Goal: Task Accomplishment & Management: Manage account settings

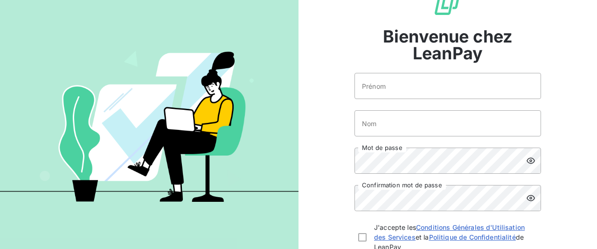
scroll to position [45, 0]
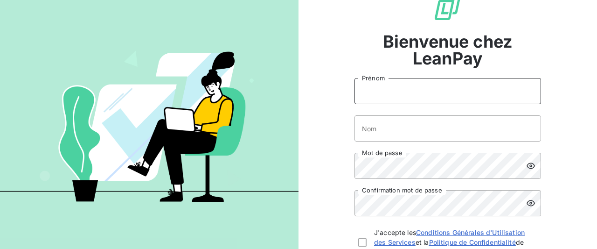
click at [436, 87] on input "Prénom" at bounding box center [447, 91] width 187 height 26
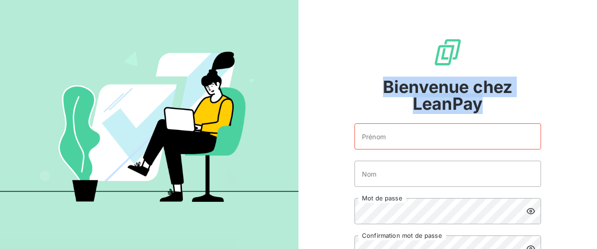
drag, startPoint x: 375, startPoint y: 87, endPoint x: 564, endPoint y: 120, distance: 191.7
click at [541, 120] on div "Bienvenue chez LeanPay Prénom Nom Mot de passe Confirmation mot de passe J'acce…" at bounding box center [447, 185] width 187 height 370
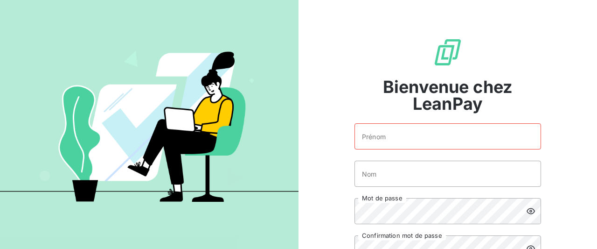
click at [564, 120] on div "Bienvenue chez LeanPay Prénom Nom Mot de passe Confirmation mot de passe J'acce…" at bounding box center [447, 185] width 298 height 370
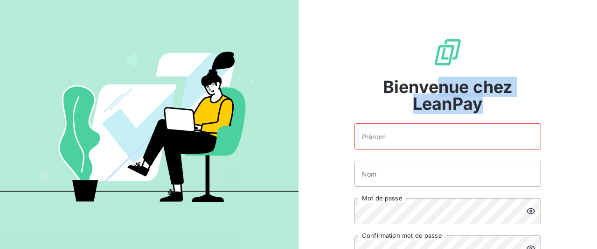
drag, startPoint x: 547, startPoint y: 111, endPoint x: 369, endPoint y: 84, distance: 179.6
click at [379, 85] on div "Bienvenue chez LeanPay Prénom Nom Mot de passe Confirmation mot de passe J'acce…" at bounding box center [447, 185] width 298 height 370
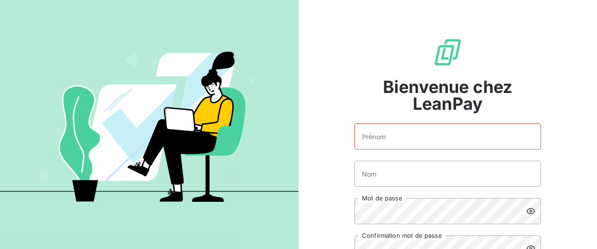
click at [369, 84] on span "Bienvenue chez LeanPay" at bounding box center [447, 95] width 187 height 34
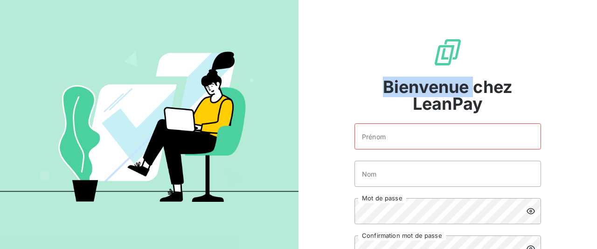
click at [368, 84] on span "Bienvenue chez LeanPay" at bounding box center [447, 95] width 187 height 34
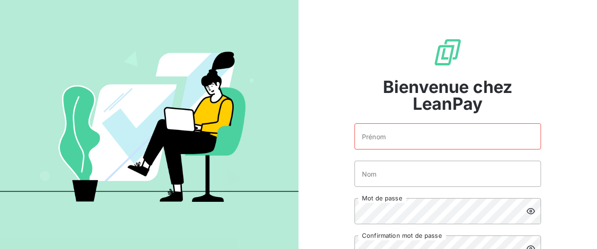
click at [368, 84] on span "Bienvenue chez LeanPay" at bounding box center [447, 95] width 187 height 34
click at [464, 84] on span "Bienvenue chez LeanPay" at bounding box center [447, 95] width 187 height 34
click at [415, 144] on input "Prénom" at bounding box center [447, 136] width 187 height 26
type input "Cédric"
type input "O"
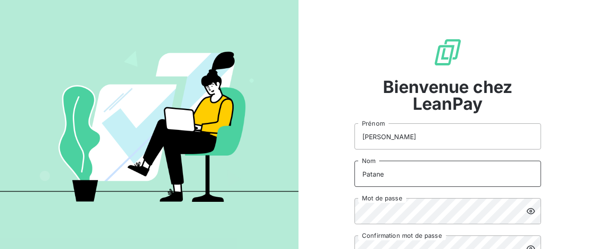
type input "Patane"
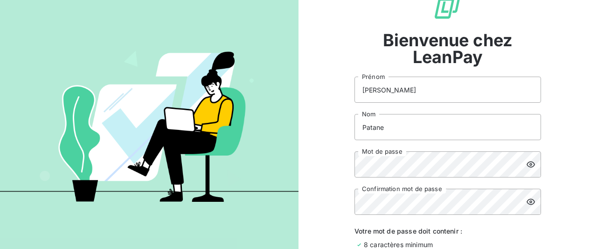
click at [529, 162] on icon at bounding box center [530, 164] width 8 height 6
click at [536, 201] on div at bounding box center [533, 201] width 15 height 26
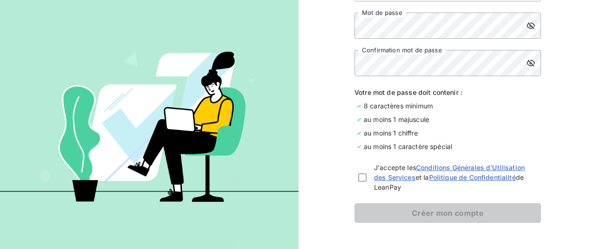
scroll to position [187, 0]
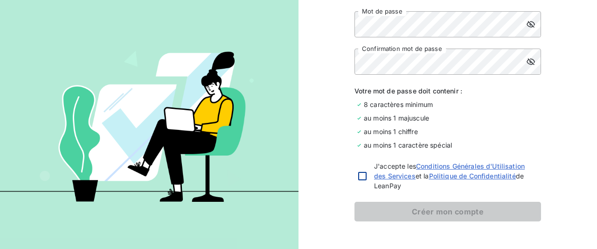
click at [364, 177] on div at bounding box center [362, 176] width 8 height 8
checkbox input "true"
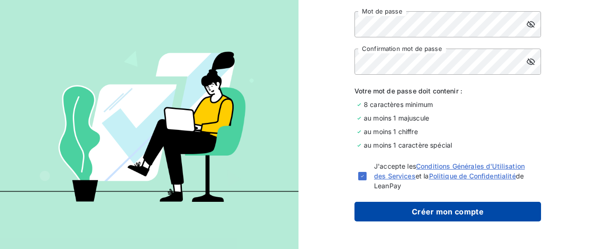
click at [384, 212] on button "Créer mon compte" at bounding box center [447, 211] width 187 height 20
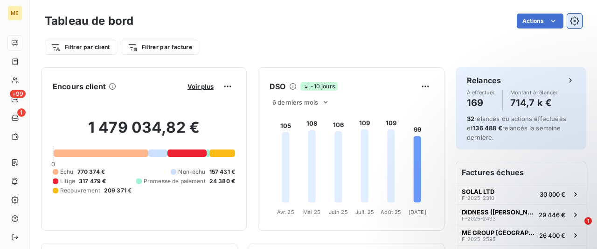
click at [574, 20] on icon "button" at bounding box center [574, 20] width 9 height 9
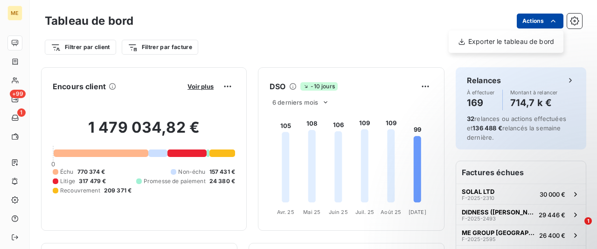
click at [559, 22] on html "ME +99 1 Tableau de bord Actions Exporter le tableau de bord Filtrer par client…" at bounding box center [298, 124] width 597 height 249
click at [574, 25] on html "ME +99 1 Tableau de bord Actions Exporter le tableau de bord Filtrer par client…" at bounding box center [298, 124] width 597 height 249
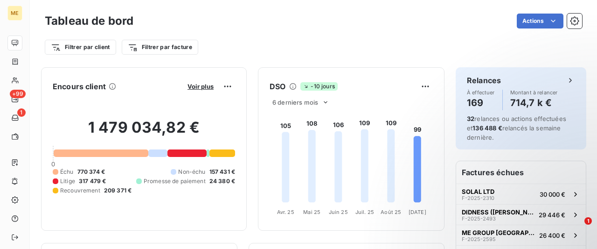
click at [574, 25] on icon "button" at bounding box center [574, 20] width 9 height 9
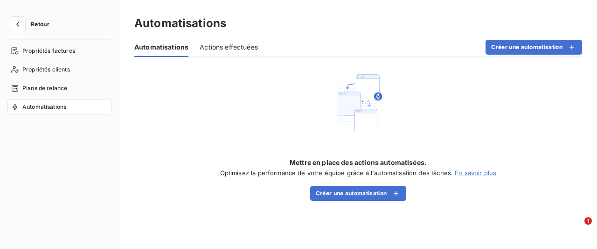
click at [40, 18] on button "Retour" at bounding box center [31, 24] width 49 height 15
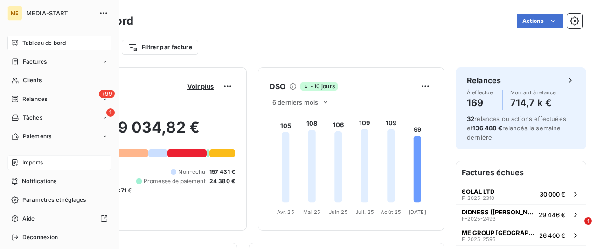
scroll to position [27, 0]
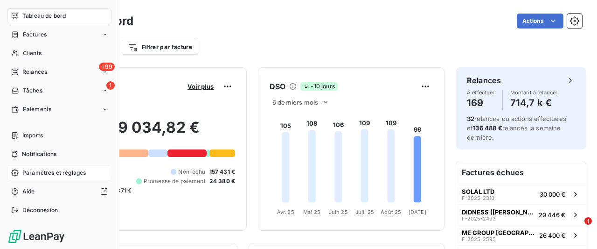
click at [64, 169] on span "Paramètres et réglages" at bounding box center [53, 172] width 63 height 8
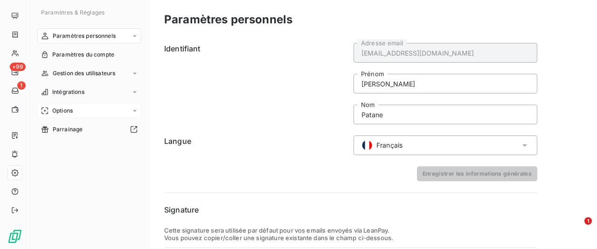
click at [88, 111] on div "Options" at bounding box center [89, 110] width 104 height 15
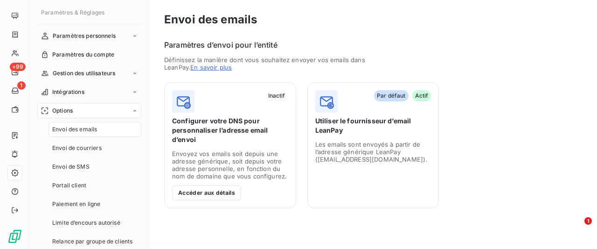
click at [89, 127] on span "Envoi des emails" at bounding box center [74, 129] width 45 height 8
click at [210, 192] on button "Accéder aux détails" at bounding box center [206, 192] width 69 height 15
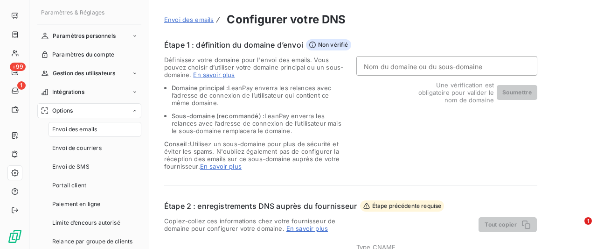
click at [374, 68] on input "Nom du domaine ou du sous-domaine" at bounding box center [446, 66] width 181 height 20
drag, startPoint x: 264, startPoint y: 61, endPoint x: 291, endPoint y: 117, distance: 61.7
click at [291, 117] on div "Définissez votre domaine pour l'envoi des emails. Vous pouvez choisir d’utilise…" at bounding box center [254, 113] width 181 height 114
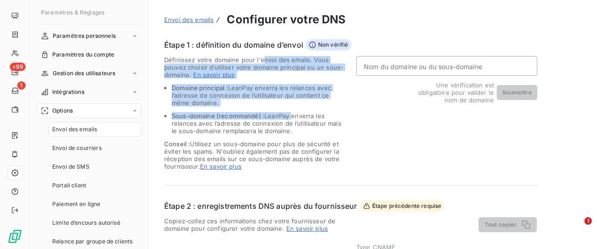
click at [291, 117] on span "Sous-domaine (recommandé) : LeanPay enverra les relances avec l’adresse de conn…" at bounding box center [257, 123] width 170 height 22
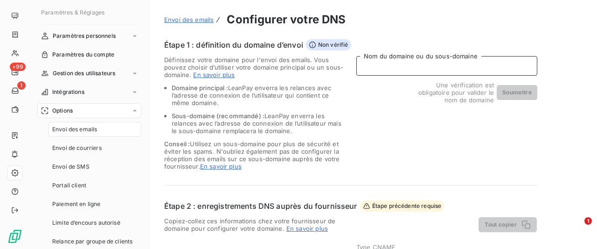
click at [390, 72] on input "Nom du domaine ou du sous-domaine" at bounding box center [446, 66] width 181 height 20
type input "media-start.fr"
click at [363, 148] on div "media-start.fr Nom du domaine ou du sous-domaine Une vérification est obligatoi…" at bounding box center [446, 113] width 181 height 114
click at [527, 93] on button "Soumettre" at bounding box center [517, 92] width 41 height 15
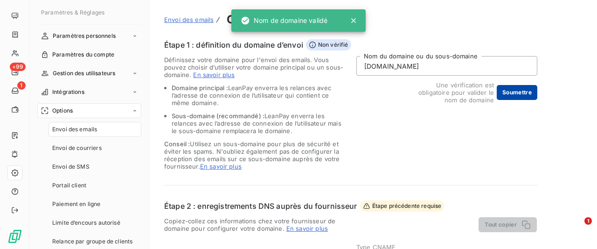
type input "email.media-start.fr"
type input "[DOMAIN_NAME]"
type input "media-start.fr"
type input "v=spf1 include:[DOMAIN_NAME] ~all"
type input "email._domainkey.media-start.fr"
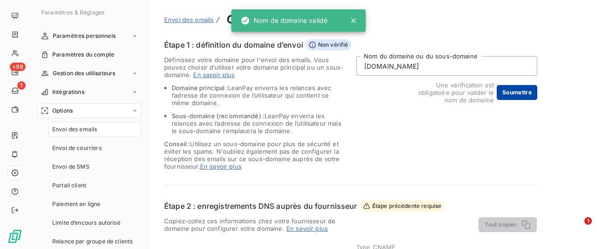
type input "k=rsa; p=MIGfMA0GCSqGSIb3DQEBAQUAA4GNADCBiQKBgQDXrd+y3AmsZjYsHP7A8gag2Eo1QmHEPT…"
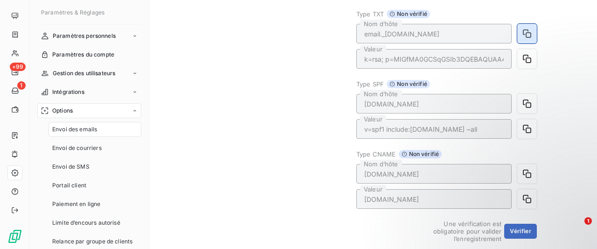
scroll to position [187, 0]
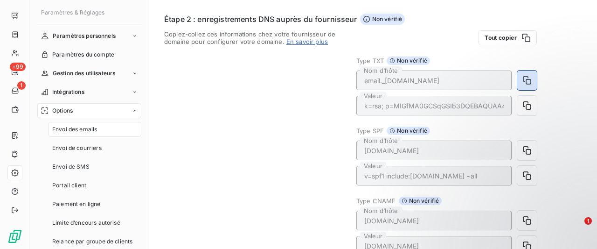
click at [533, 80] on button "button" at bounding box center [527, 80] width 20 height 20
click at [523, 80] on icon "button" at bounding box center [527, 80] width 8 height 8
click at [527, 100] on button "button" at bounding box center [527, 106] width 20 height 20
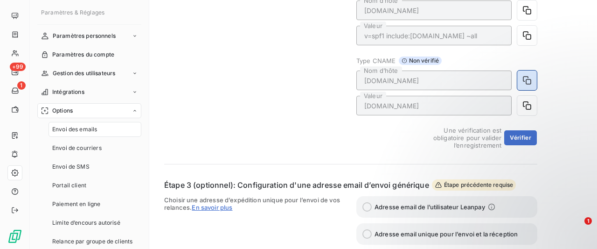
click at [528, 80] on icon "button" at bounding box center [526, 80] width 9 height 9
click at [527, 107] on icon "button" at bounding box center [526, 105] width 9 height 9
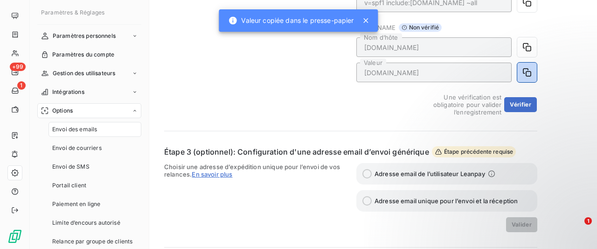
scroll to position [373, 0]
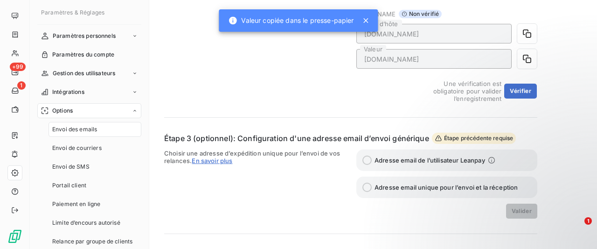
click at [524, 91] on button "Vérifier" at bounding box center [520, 90] width 33 height 15
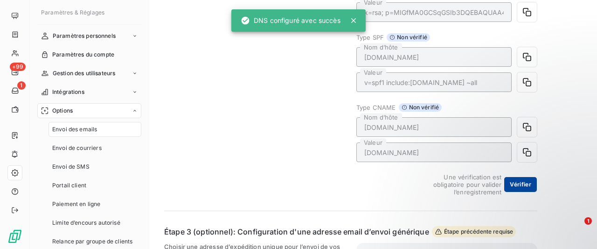
scroll to position [280, 0]
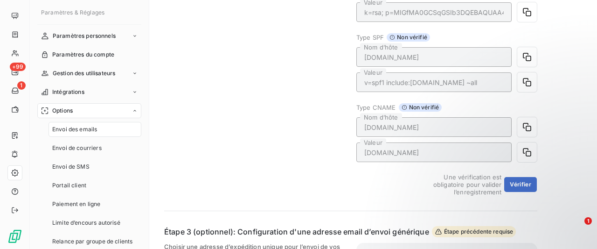
click at [258, 57] on div "Copiez-collez ces informations chez votre fournisseur de domaine pour configure…" at bounding box center [254, 66] width 181 height 258
drag, startPoint x: 264, startPoint y: 51, endPoint x: 330, endPoint y: 160, distance: 127.0
click at [330, 160] on div "Copiez-collez ces informations chez votre fournisseur de domaine pour configure…" at bounding box center [254, 66] width 181 height 258
drag, startPoint x: 318, startPoint y: 166, endPoint x: 351, endPoint y: 178, distance: 34.7
click at [323, 170] on div "Copiez-collez ces informations chez votre fournisseur de domaine pour configure…" at bounding box center [254, 66] width 181 height 258
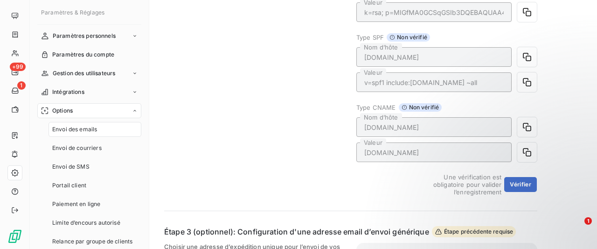
drag, startPoint x: 351, startPoint y: 178, endPoint x: 311, endPoint y: 93, distance: 93.9
click at [312, 99] on div "Copiez-collez ces informations chez votre fournisseur de domaine pour configure…" at bounding box center [350, 66] width 373 height 258
click at [311, 93] on div "Copiez-collez ces informations chez votre fournisseur de domaine pour configure…" at bounding box center [254, 66] width 181 height 258
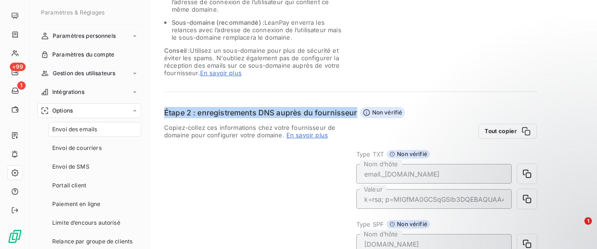
drag, startPoint x: 293, startPoint y: 177, endPoint x: 384, endPoint y: 55, distance: 152.4
click at [384, 55] on div "Étape 1 : définition du domaine d’envoi Vérifié Définissez votre domaine pour l…" at bounding box center [350, 244] width 373 height 597
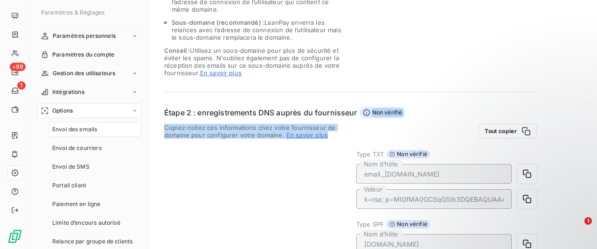
drag, startPoint x: 385, startPoint y: 54, endPoint x: 318, endPoint y: 189, distance: 150.4
click at [320, 188] on div "Étape 1 : définition du domaine d’envoi Vérifié Définissez votre domaine pour l…" at bounding box center [350, 244] width 373 height 597
click at [318, 189] on div "Copiez-collez ces informations chez votre fournisseur de domaine pour configure…" at bounding box center [254, 253] width 181 height 258
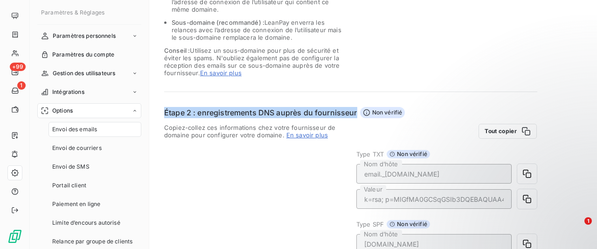
drag, startPoint x: 318, startPoint y: 189, endPoint x: 425, endPoint y: 34, distance: 187.8
click at [423, 35] on div "Étape 1 : définition du domaine d’envoi Vérifié Définissez votre domaine pour l…" at bounding box center [350, 244] width 373 height 597
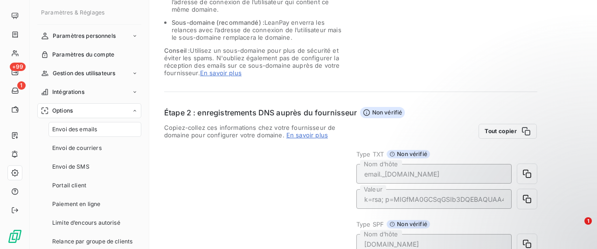
click at [425, 34] on div "media-start.fr Nom du domaine ou du sous-domaine" at bounding box center [446, 20] width 181 height 114
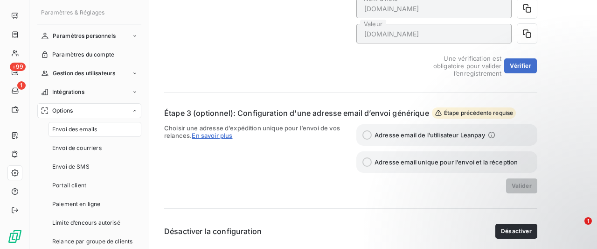
scroll to position [398, 0]
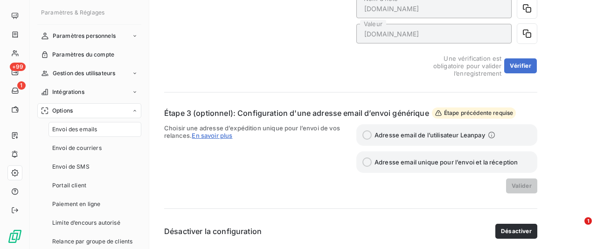
click at [179, 127] on span "Choisir une adresse d’expédition unique pour l’envoi de vos relances. En savoir…" at bounding box center [254, 158] width 181 height 69
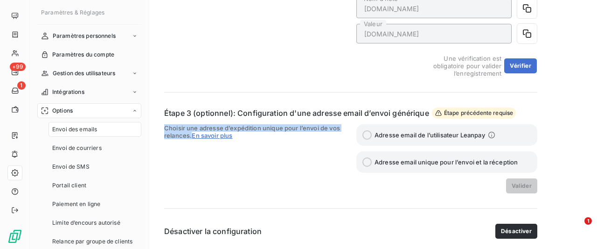
click at [179, 127] on span "Choisir une adresse d’expédition unique pour l’envoi de vos relances. En savoir…" at bounding box center [254, 158] width 181 height 69
click at [274, 128] on span "Choisir une adresse d’expédition unique pour l’envoi de vos relances. En savoir…" at bounding box center [254, 158] width 181 height 69
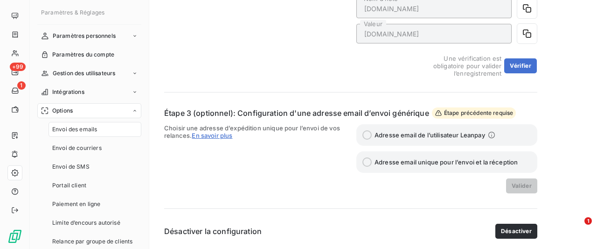
drag, startPoint x: 288, startPoint y: 153, endPoint x: 299, endPoint y: 75, distance: 78.7
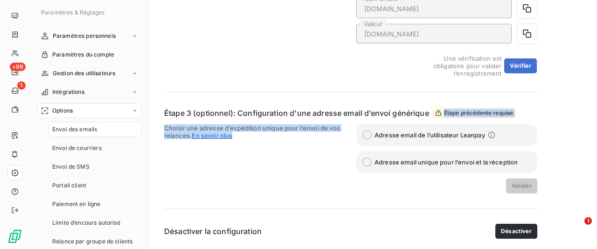
drag, startPoint x: 299, startPoint y: 75, endPoint x: 336, endPoint y: 186, distance: 116.8
click at [336, 186] on span "Choisir une adresse d’expédition unique pour l’envoi de vos relances. En savoir…" at bounding box center [254, 158] width 181 height 69
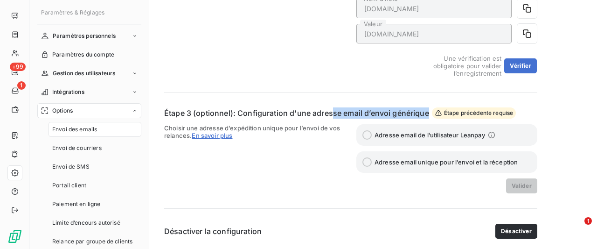
drag, startPoint x: 336, startPoint y: 186, endPoint x: 332, endPoint y: 98, distance: 88.2
click at [411, 162] on span "Adresse email unique pour l’envoi et la réception" at bounding box center [445, 161] width 143 height 7
click at [372, 162] on label "Adresse email unique pour l’envoi et la réception" at bounding box center [446, 161] width 181 height 21
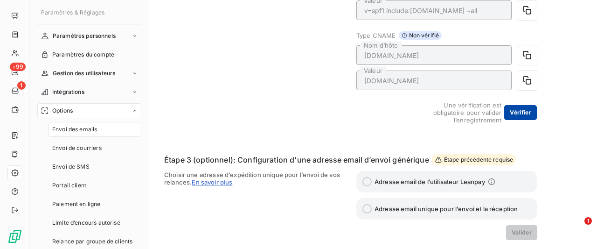
click at [515, 110] on button "Vérifier" at bounding box center [520, 112] width 33 height 15
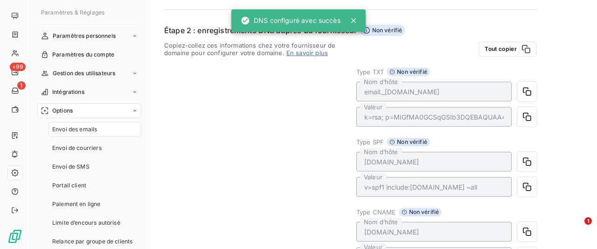
scroll to position [118, 0]
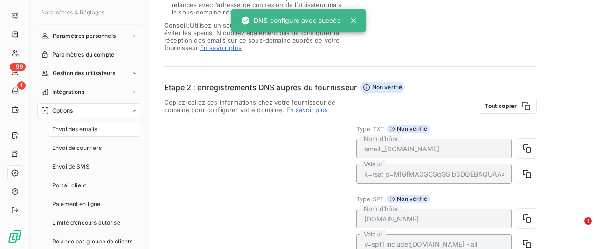
click at [354, 20] on icon at bounding box center [353, 20] width 5 height 5
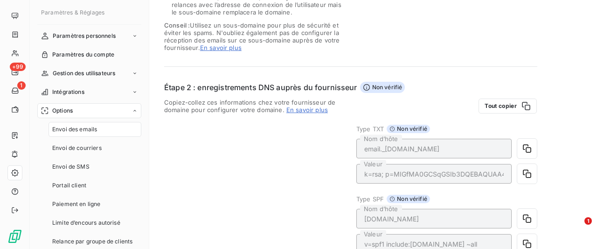
click at [247, 121] on div "Copiez-collez ces informations chez votre fournisseur de domaine pour configure…" at bounding box center [254, 227] width 181 height 258
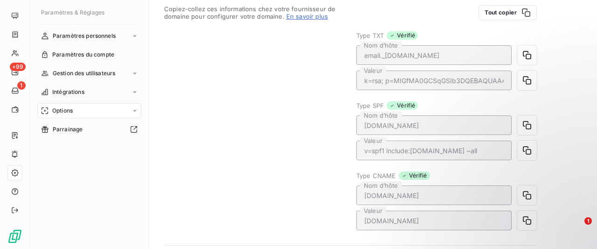
scroll to position [352, 0]
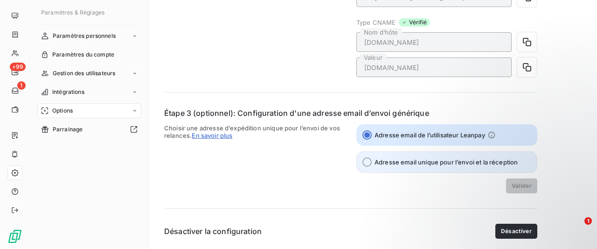
click at [385, 157] on label "Adresse email unique pour l’envoi et la réception" at bounding box center [446, 161] width 181 height 21
click at [372, 157] on input "Adresse email unique pour l’envoi et la réception" at bounding box center [366, 161] width 9 height 9
radio input "true"
radio input "false"
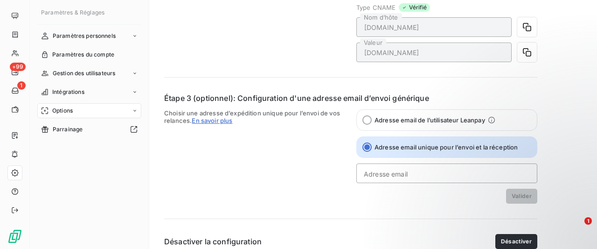
scroll to position [390, 0]
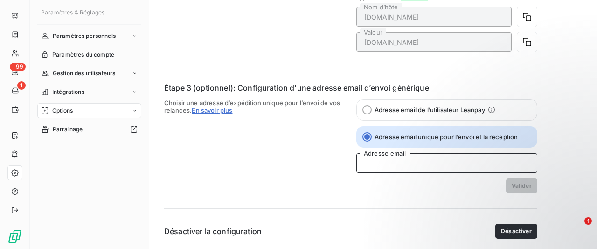
click at [388, 162] on input "Adresse email" at bounding box center [446, 163] width 181 height 20
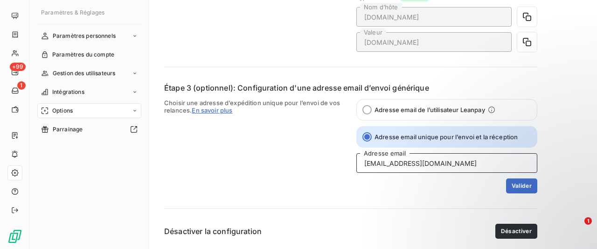
type input "comptabilite@media-start.fr"
click at [235, 156] on span "Choisir une adresse d’expédition unique pour l’envoi de vos relances. En savoir…" at bounding box center [254, 146] width 181 height 94
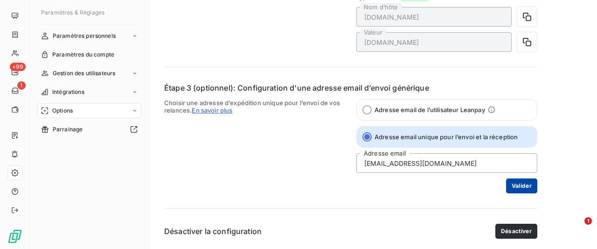
click at [531, 186] on button "Valider" at bounding box center [521, 185] width 31 height 15
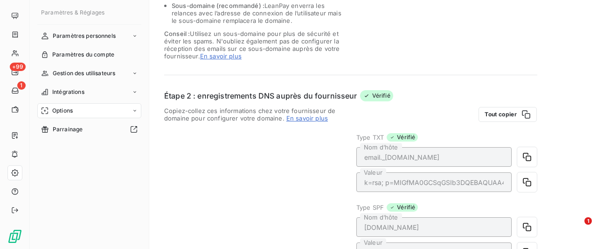
scroll to position [0, 0]
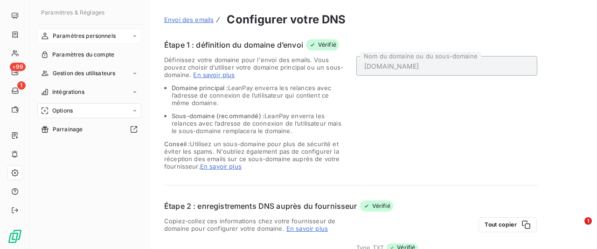
click at [83, 33] on span "Paramètres personnels" at bounding box center [84, 36] width 63 height 8
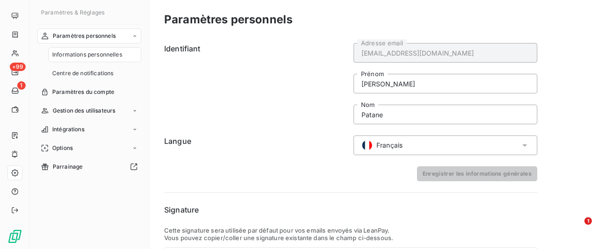
click at [306, 71] on h6 "Identifiant" at bounding box center [256, 83] width 184 height 81
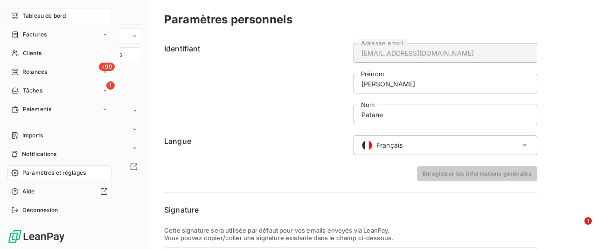
click at [17, 19] on div "Tableau de bord" at bounding box center [59, 15] width 104 height 15
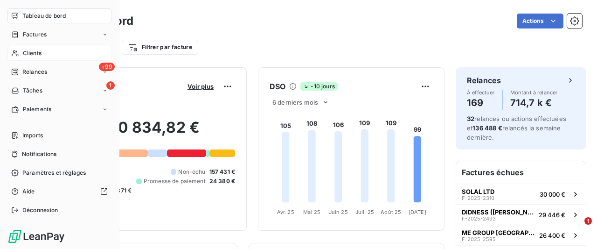
click at [26, 56] on span "Clients" at bounding box center [32, 53] width 19 height 8
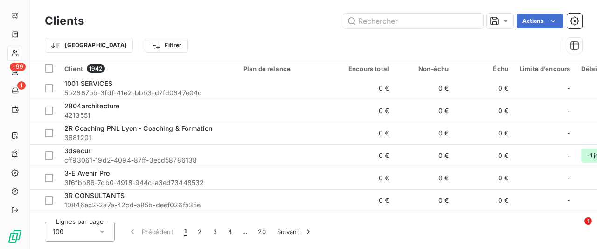
click at [83, 16] on h3 "Clients" at bounding box center [64, 21] width 39 height 17
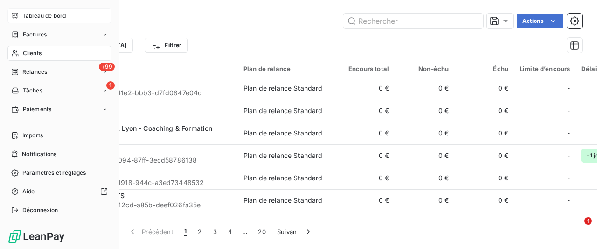
click at [15, 17] on icon at bounding box center [14, 15] width 7 height 7
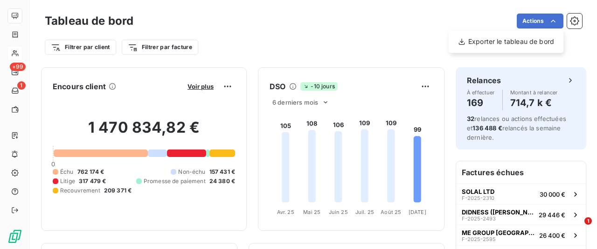
click at [555, 20] on html "ME +99 1 Tableau de bord Actions Exporter le tableau de bord Filtrer par client…" at bounding box center [298, 124] width 597 height 249
click at [296, 47] on html "ME +99 1 Tableau de bord Actions Filtrer par client Filtrer par facture Encours…" at bounding box center [298, 124] width 597 height 249
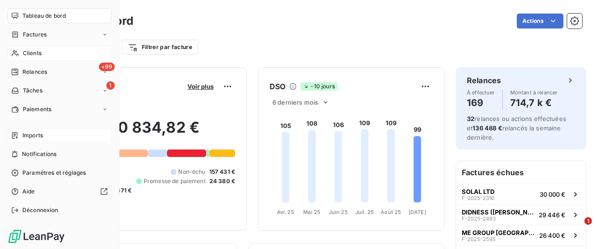
scroll to position [0, 0]
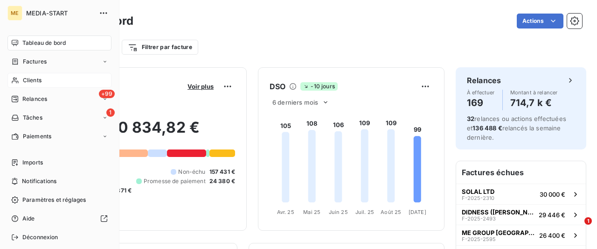
click at [76, 5] on div "ME MEDIA-START Tableau de bord Factures Clients +99 Relances 1 Tâches Paiements…" at bounding box center [59, 124] width 119 height 249
click at [62, 7] on div "MEDIA-START" at bounding box center [68, 13] width 85 height 15
click at [103, 13] on icon "button" at bounding box center [103, 12] width 7 height 1
click at [19, 11] on div "ME" at bounding box center [14, 13] width 15 height 15
click at [20, 11] on div "ME" at bounding box center [14, 13] width 15 height 15
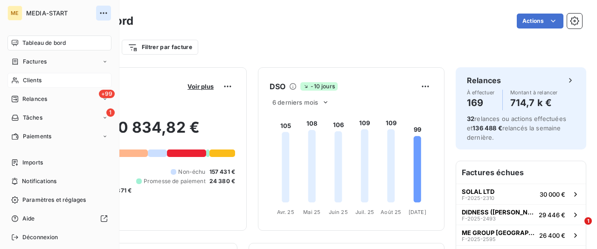
click at [104, 12] on icon "button" at bounding box center [103, 12] width 9 height 9
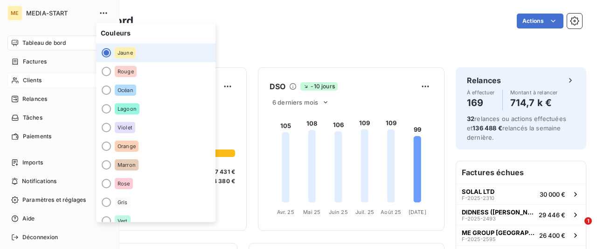
click at [60, 23] on div "ME MEDIA-START Tableau de bord Factures Clients +99 Relances 1 Tâches Paiements…" at bounding box center [59, 124] width 119 height 249
click at [30, 8] on div "MEDIA-START" at bounding box center [68, 13] width 85 height 15
click at [38, 10] on span "MEDIA-START" at bounding box center [59, 12] width 67 height 7
drag, startPoint x: 38, startPoint y: 10, endPoint x: 45, endPoint y: 19, distance: 11.9
click at [40, 11] on span "MEDIA-START" at bounding box center [59, 12] width 67 height 7
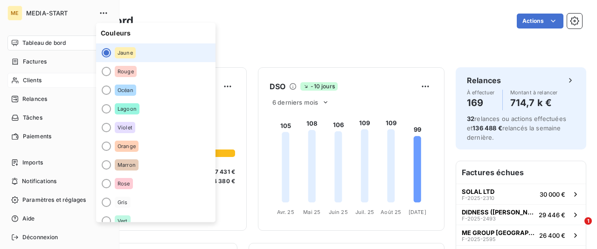
click at [46, 19] on div "MEDIA-START" at bounding box center [68, 13] width 85 height 15
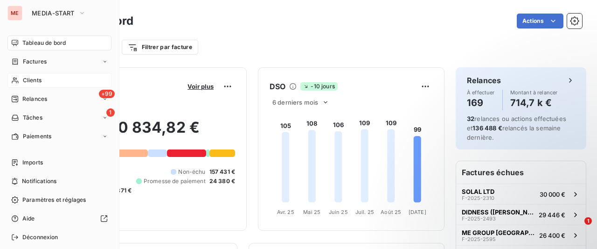
click at [14, 14] on div "ME" at bounding box center [14, 13] width 15 height 15
click at [54, 14] on span "MEDIA-START" at bounding box center [53, 12] width 43 height 7
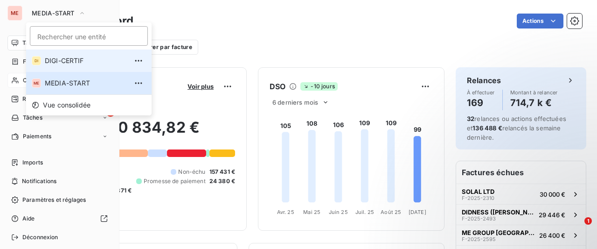
click at [57, 68] on li "DI DIGI-CERTIF" at bounding box center [88, 60] width 125 height 22
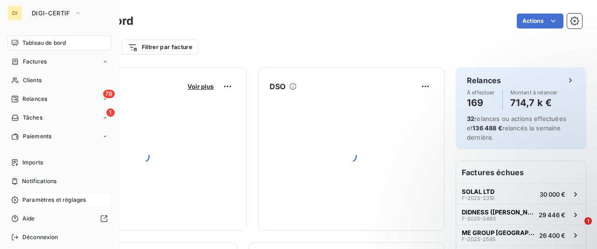
scroll to position [27, 0]
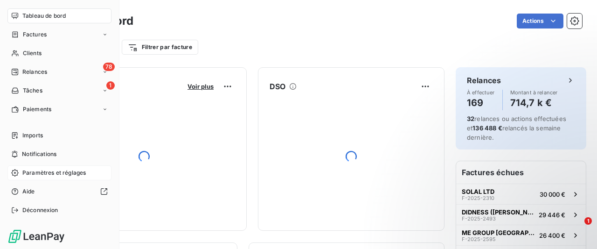
click at [51, 173] on span "Paramètres et réglages" at bounding box center [53, 172] width 63 height 8
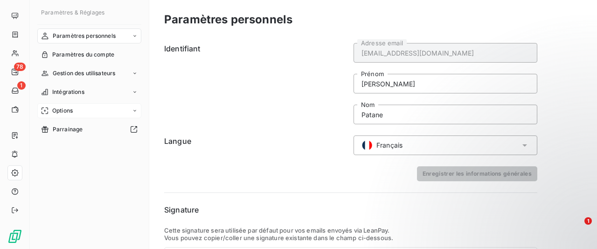
click at [71, 115] on div "Options" at bounding box center [89, 110] width 104 height 15
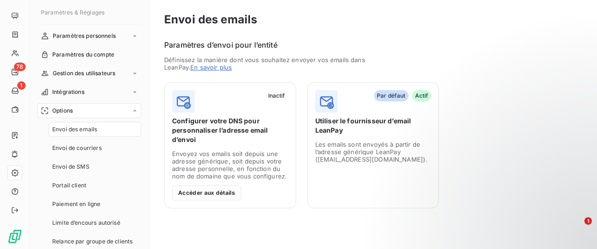
click at [69, 129] on span "Envoi des emails" at bounding box center [74, 129] width 45 height 8
click at [214, 193] on button "Accéder aux détails" at bounding box center [206, 192] width 69 height 15
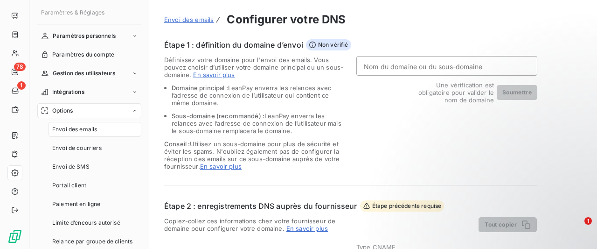
click at [416, 66] on input "Nom du domaine ou du sous-domaine" at bounding box center [446, 66] width 181 height 20
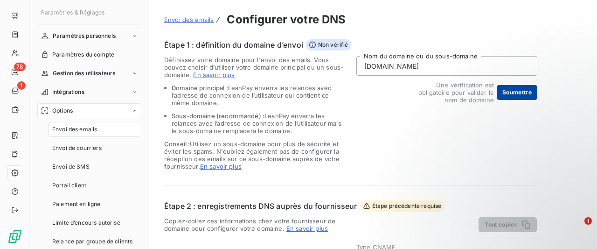
type input "[DOMAIN_NAME]"
click at [519, 92] on button "Soumettre" at bounding box center [517, 92] width 41 height 15
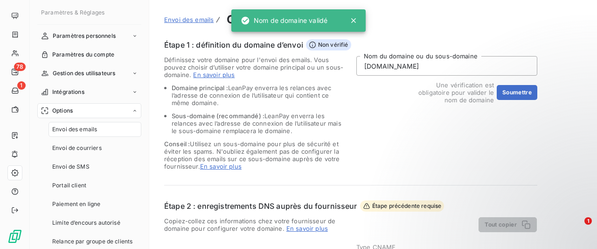
type input "[DOMAIN_NAME]"
type input "v=spf1 include:[DOMAIN_NAME] ~all"
type input "email._[DOMAIN_NAME]"
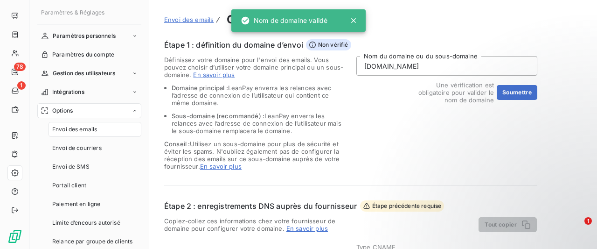
type input "k=rsa; p=MIGfMA0GCSqGSIb3DQEBAQUAA4GNADCBiQKBgQCpvqP6Y4KY004/fI+nMb1evymHkRkGQt…"
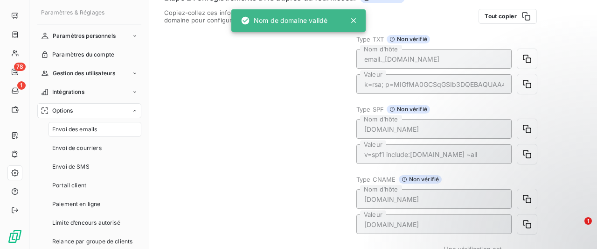
scroll to position [187, 0]
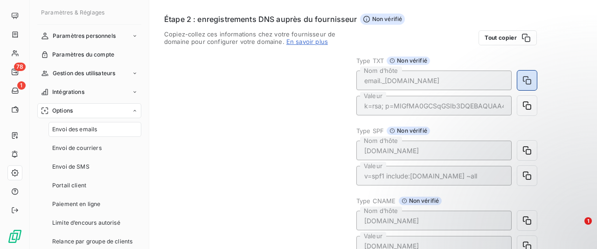
click at [524, 76] on icon "button" at bounding box center [526, 80] width 9 height 9
click at [528, 107] on icon "button" at bounding box center [526, 105] width 9 height 9
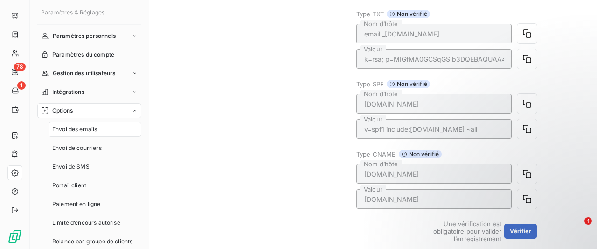
scroll to position [280, 0]
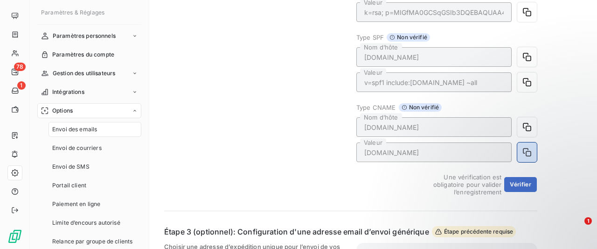
click at [528, 148] on icon "button" at bounding box center [526, 151] width 9 height 9
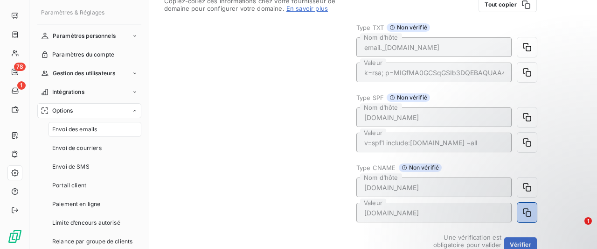
scroll to position [373, 0]
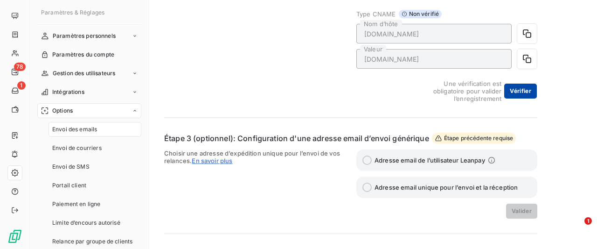
click at [516, 85] on button "Vérifier" at bounding box center [520, 90] width 33 height 15
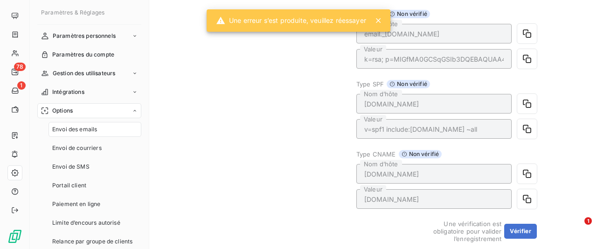
click at [332, 85] on div "Copiez-collez ces informations chez votre fournisseur de domaine pour configure…" at bounding box center [254, 113] width 181 height 258
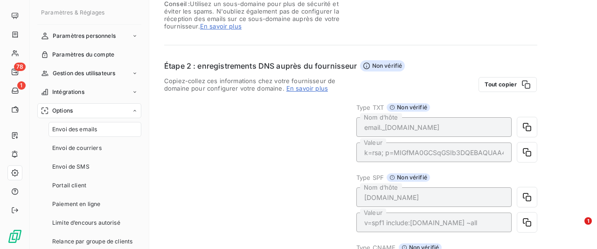
click at [469, 59] on div "Étape 1 : définition du domaine d’envoi Vérifié Définissez votre domaine pour l…" at bounding box center [350, 197] width 373 height 597
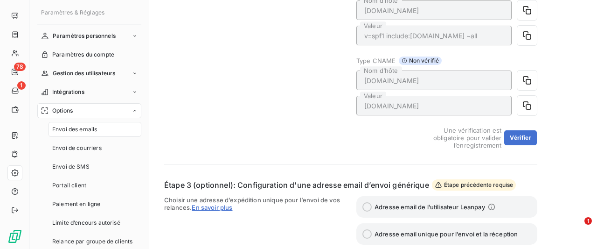
click at [514, 128] on div "Une vérification est obligatoire pour valider l’enregistrement Vérifier" at bounding box center [446, 137] width 180 height 22
click at [521, 138] on button "Vérifier" at bounding box center [520, 137] width 33 height 15
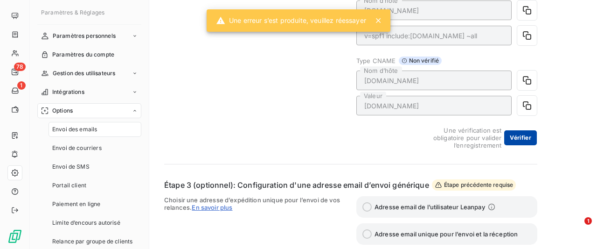
click at [521, 138] on button "Vérifier" at bounding box center [520, 137] width 33 height 15
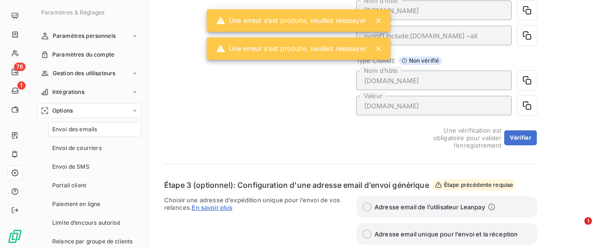
click at [231, 69] on div "Copiez-collez ces informations chez votre fournisseur de domaine pour configure…" at bounding box center [254, 19] width 181 height 258
click at [436, 140] on span "Une vérification est obligatoire pour valider l’enregistrement" at bounding box center [457, 137] width 90 height 22
click at [379, 50] on icon at bounding box center [378, 48] width 9 height 9
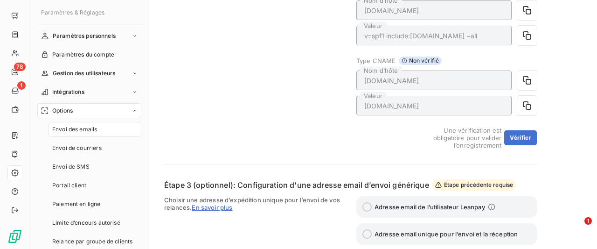
click at [413, 60] on span "Non vérifié" at bounding box center [420, 60] width 43 height 8
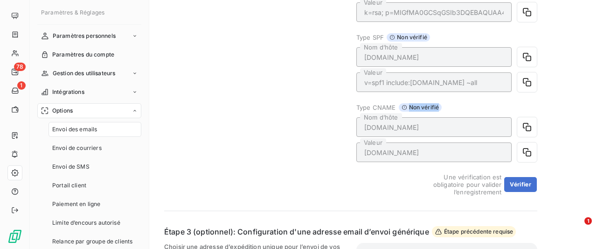
drag, startPoint x: 357, startPoint y: 108, endPoint x: 504, endPoint y: 108, distance: 146.9
click at [503, 108] on div "Type CNAME Non vérifié" at bounding box center [446, 107] width 180 height 8
click at [504, 108] on div "Type CNAME Non vérifié" at bounding box center [446, 107] width 180 height 8
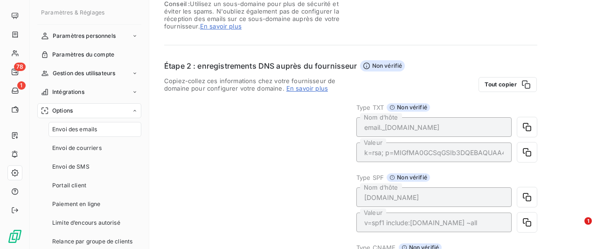
scroll to position [326, 0]
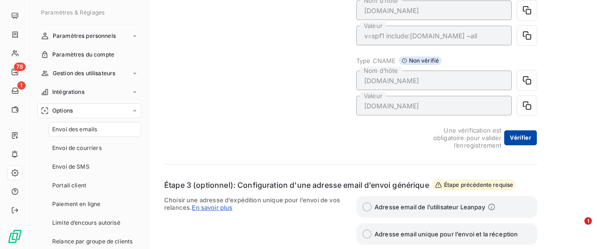
click at [522, 133] on button "Vérifier" at bounding box center [520, 137] width 33 height 15
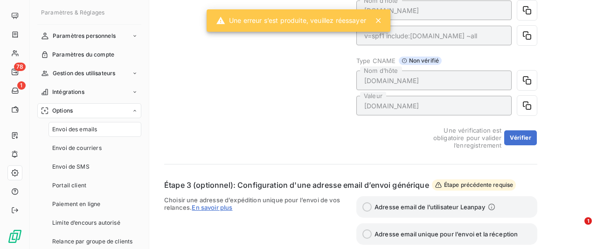
drag, startPoint x: 379, startPoint y: 17, endPoint x: 426, endPoint y: 69, distance: 69.6
click at [379, 18] on icon at bounding box center [378, 20] width 9 height 9
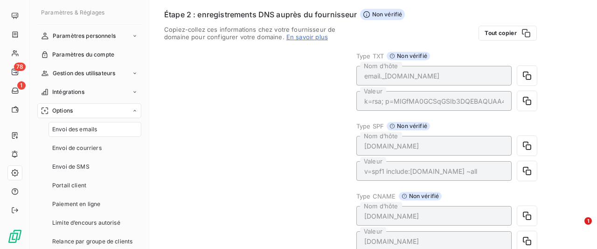
scroll to position [187, 0]
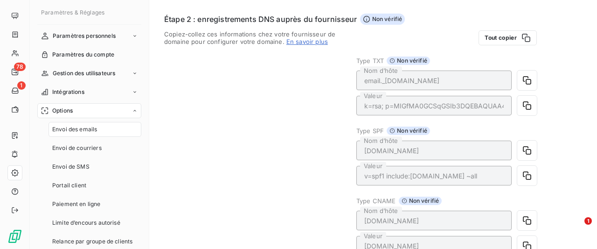
click at [404, 130] on span "Non vérifié" at bounding box center [408, 130] width 43 height 8
drag, startPoint x: 404, startPoint y: 130, endPoint x: 477, endPoint y: 130, distance: 72.7
click at [405, 130] on span "Non vérifié" at bounding box center [408, 130] width 43 height 8
click at [477, 130] on div "Type SPF Non vérifié" at bounding box center [446, 130] width 180 height 8
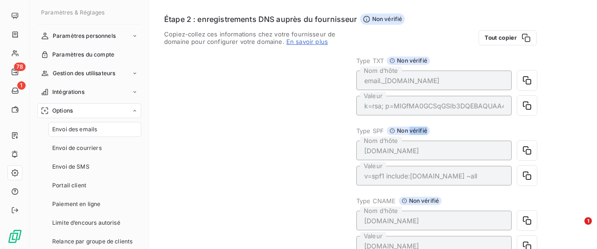
click at [477, 130] on div "Type SPF Non vérifié" at bounding box center [446, 130] width 180 height 8
click at [478, 130] on div "Type SPF Non vérifié" at bounding box center [446, 130] width 180 height 8
click at [482, 128] on div "Type SPF Non vérifié" at bounding box center [446, 130] width 180 height 8
click at [469, 133] on div "Type SPF Non vérifié" at bounding box center [446, 130] width 180 height 8
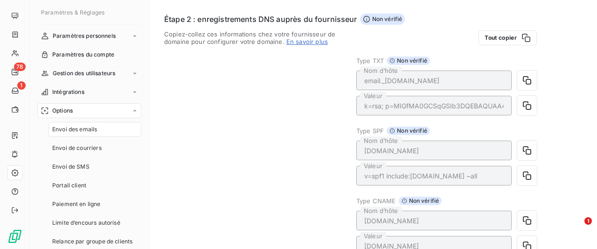
click at [469, 133] on div "Type SPF Non vérifié" at bounding box center [446, 130] width 180 height 8
click at [507, 129] on div "Type SPF Non vérifié" at bounding box center [446, 130] width 180 height 8
click at [528, 177] on icon "button" at bounding box center [526, 175] width 9 height 9
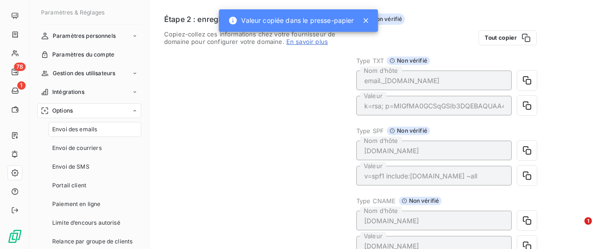
click at [366, 22] on icon at bounding box center [366, 20] width 5 height 5
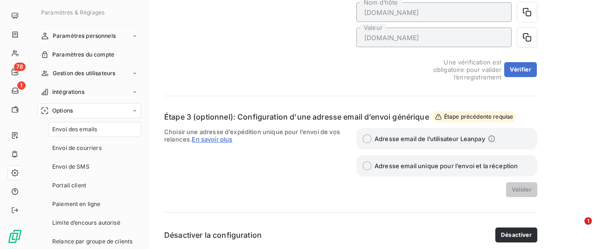
scroll to position [398, 0]
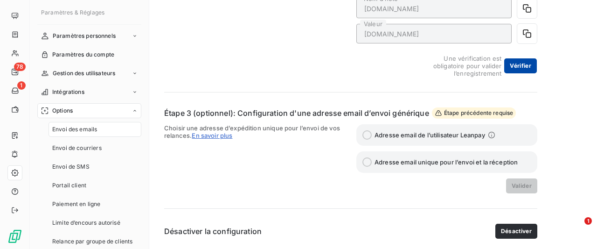
click at [520, 69] on button "Vérifier" at bounding box center [520, 65] width 33 height 15
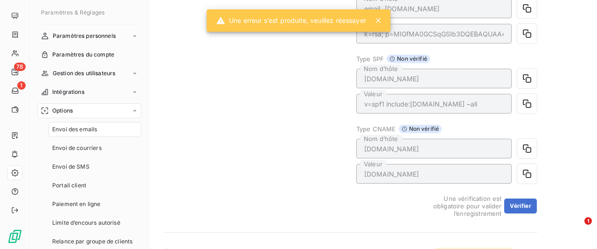
click at [284, 108] on div "Copiez-collez ces informations chez votre fournisseur de domaine pour configure…" at bounding box center [254, 87] width 181 height 258
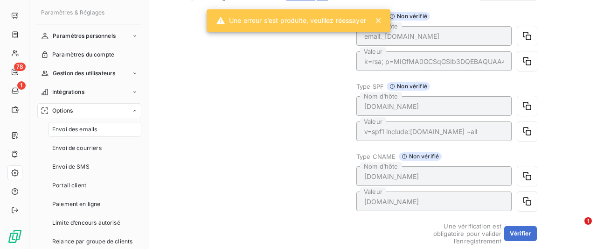
scroll to position [212, 0]
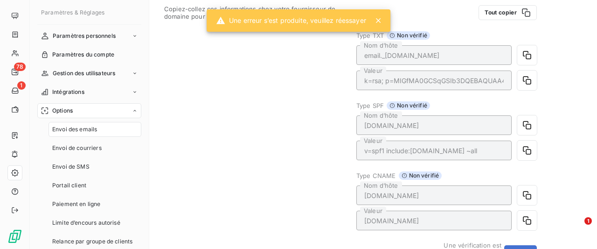
click at [408, 104] on span "Non vérifié" at bounding box center [408, 105] width 43 height 8
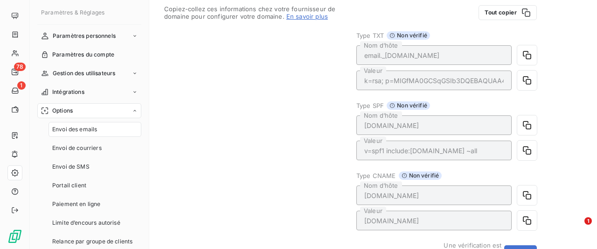
click at [392, 104] on icon at bounding box center [392, 106] width 6 height 6
drag, startPoint x: 297, startPoint y: 94, endPoint x: 482, endPoint y: 167, distance: 198.6
click at [511, 182] on div "Copiez-collez ces informations chez votre fournisseur de domaine pour configure…" at bounding box center [350, 134] width 373 height 258
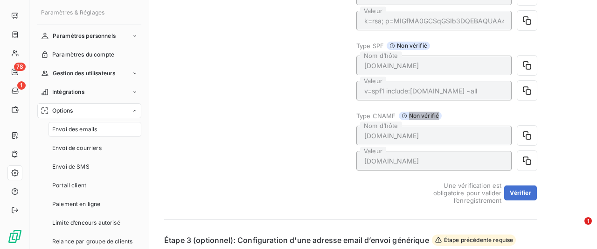
scroll to position [305, 0]
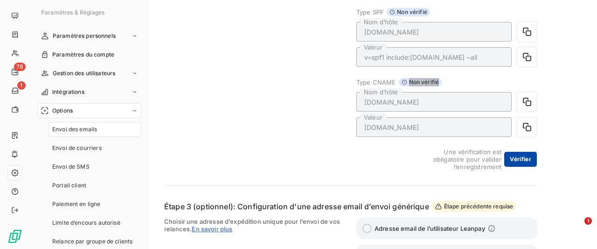
click at [519, 161] on button "Vérifier" at bounding box center [520, 159] width 33 height 15
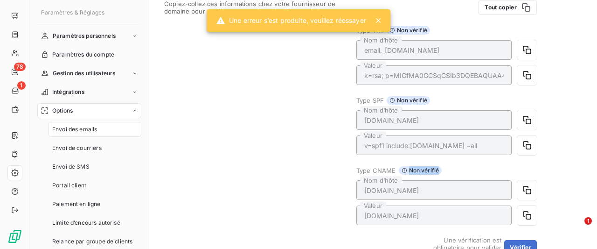
scroll to position [212, 0]
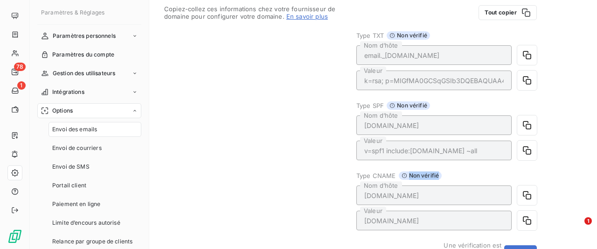
click at [477, 109] on div "Type SPF Non vérifié" at bounding box center [446, 105] width 180 height 8
click at [530, 76] on icon "button" at bounding box center [526, 80] width 9 height 9
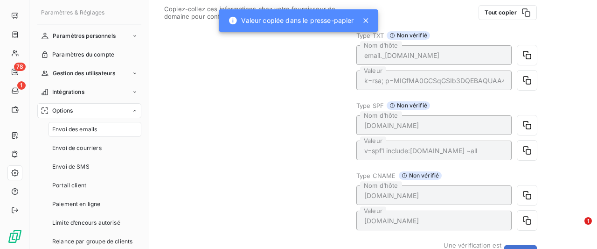
click at [292, 65] on div "Copiez-collez ces informations chez votre fournisseur de domaine pour configure…" at bounding box center [254, 134] width 181 height 258
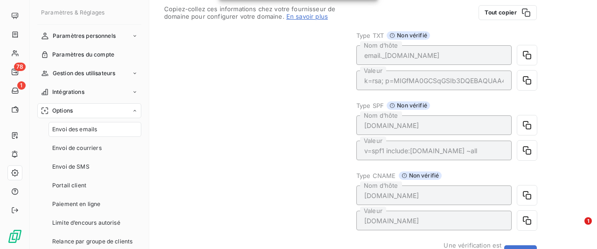
drag, startPoint x: 292, startPoint y: 65, endPoint x: 576, endPoint y: 238, distance: 332.8
click at [537, 238] on div "Étape 1 : définition du domaine d’envoi Vérifié Définissez votre domaine pour l…" at bounding box center [350, 125] width 373 height 597
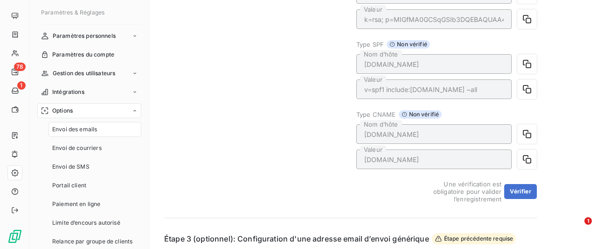
scroll to position [305, 0]
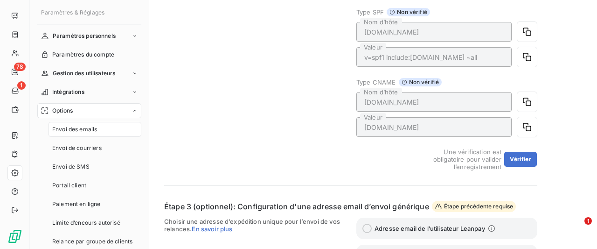
drag, startPoint x: 540, startPoint y: 173, endPoint x: 386, endPoint y: 152, distance: 155.8
click at [388, 152] on div "Envoi des emails Configurer votre DNS Étape 1 : définition du domaine d’envoi V…" at bounding box center [373, 19] width 448 height 648
drag, startPoint x: 384, startPoint y: 152, endPoint x: 446, endPoint y: 156, distance: 62.6
click at [446, 156] on div "Une vérification est obligatoire pour valider l’enregistrement Vérifier" at bounding box center [446, 159] width 180 height 22
click at [446, 156] on span "Une vérification est obligatoire pour valider l’enregistrement" at bounding box center [457, 159] width 90 height 22
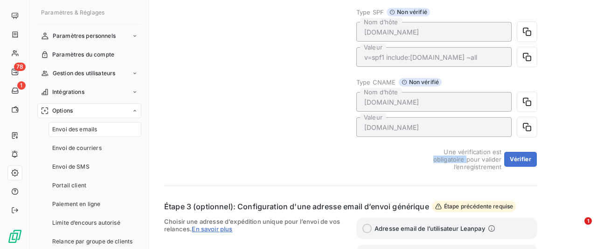
click at [446, 156] on span "Une vérification est obligatoire pour valider l’enregistrement" at bounding box center [457, 159] width 90 height 22
click at [462, 174] on div "Étape 1 : définition du domaine d’envoi Vérifié Définissez votre domaine pour l…" at bounding box center [350, 32] width 373 height 597
click at [511, 160] on button "Vérifier" at bounding box center [520, 159] width 33 height 15
click at [484, 77] on div "Tout copier Type TXT Non vérifié email._[DOMAIN_NAME] Nom d’hôte k=rsa; p=MIGfM…" at bounding box center [446, 41] width 181 height 258
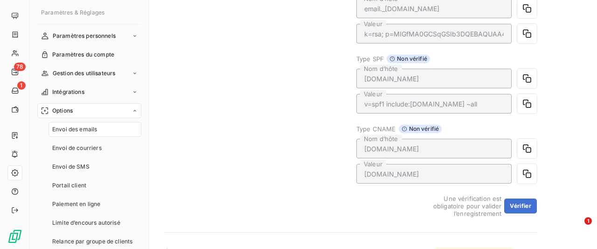
scroll to position [212, 0]
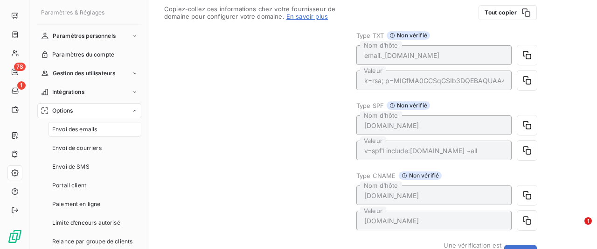
drag, startPoint x: 529, startPoint y: 129, endPoint x: 520, endPoint y: 177, distance: 48.9
click at [537, 189] on div "Étape 1 : définition du domaine d’envoi Vérifié Définissez votre domaine pour l…" at bounding box center [350, 125] width 373 height 597
click at [520, 173] on div "Type CNAME Non vérifié" at bounding box center [446, 175] width 180 height 8
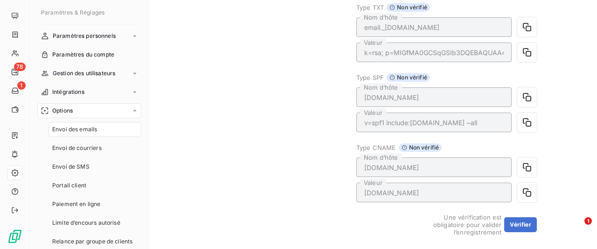
scroll to position [258, 0]
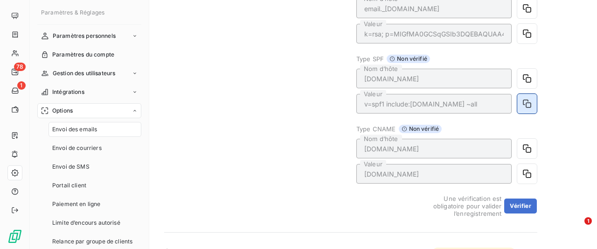
click at [528, 104] on icon "button" at bounding box center [526, 103] width 9 height 9
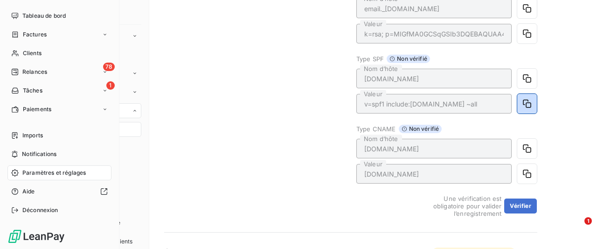
scroll to position [0, 0]
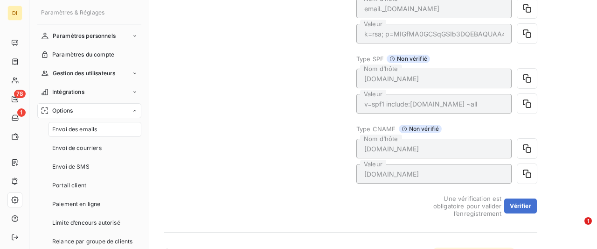
click at [234, 116] on div "Copiez-collez ces informations chez votre fournisseur de domaine pour configure…" at bounding box center [254, 87] width 181 height 258
click at [107, 38] on span "Paramètres personnels" at bounding box center [84, 36] width 63 height 8
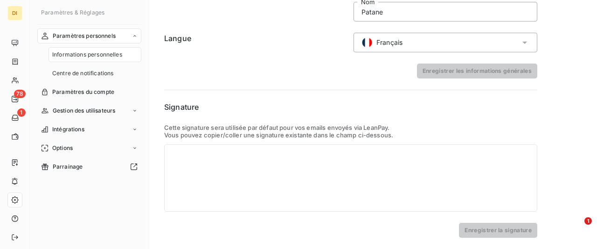
click at [96, 38] on span "Paramètres personnels" at bounding box center [84, 36] width 63 height 8
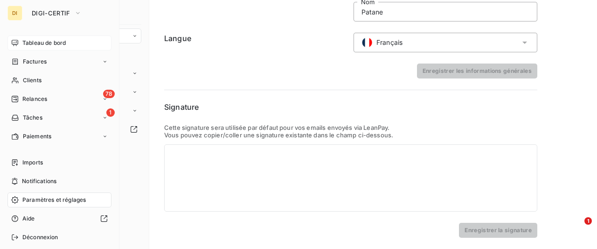
click at [27, 44] on span "Tableau de bord" at bounding box center [43, 43] width 43 height 8
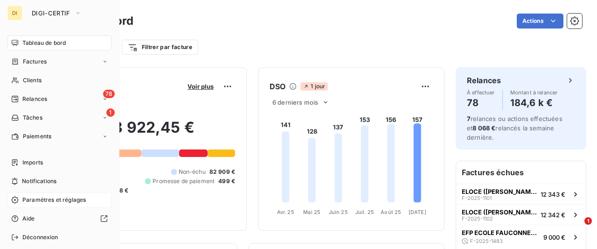
click at [16, 7] on div "DI" at bounding box center [14, 13] width 15 height 15
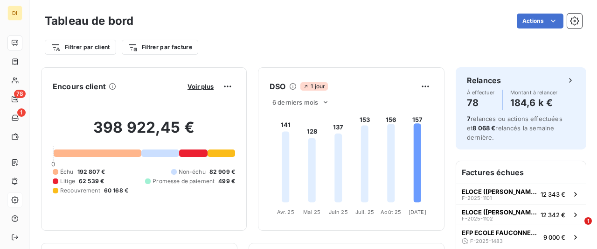
click at [267, 22] on div "Actions" at bounding box center [363, 21] width 437 height 15
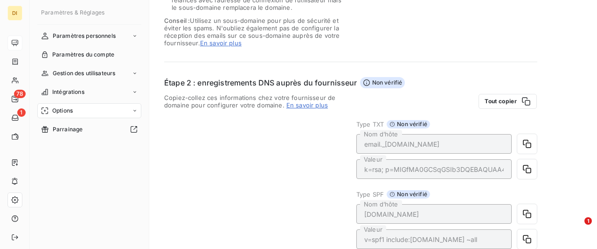
scroll to position [140, 0]
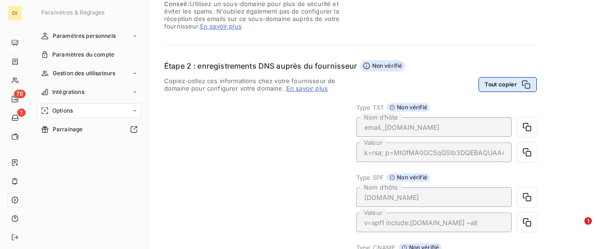
click at [512, 91] on button "Tout copier" at bounding box center [507, 84] width 58 height 15
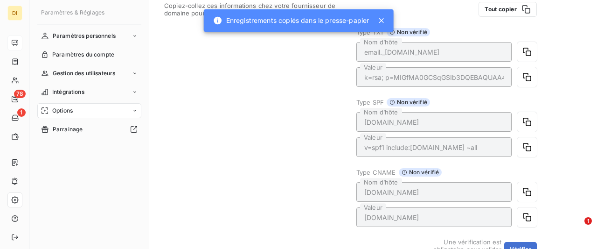
scroll to position [233, 0]
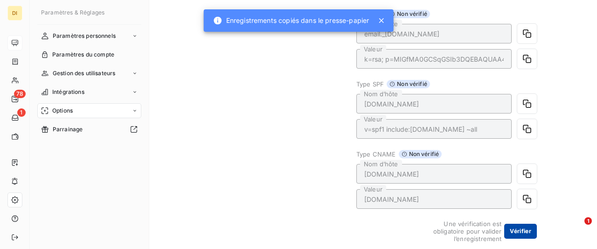
click at [522, 233] on button "Vérifier" at bounding box center [520, 230] width 33 height 15
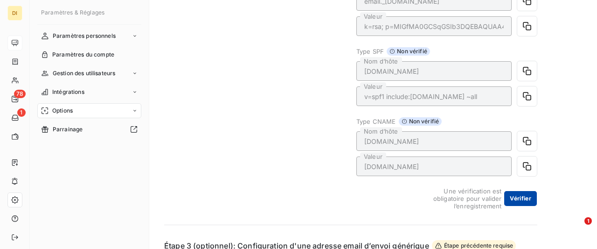
scroll to position [280, 0]
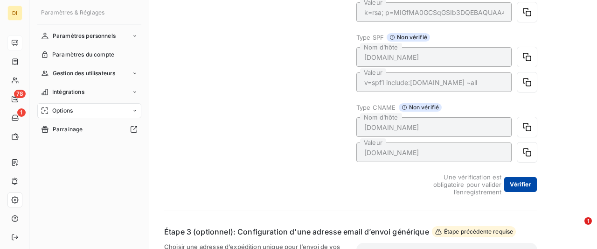
click at [527, 183] on button "Vérifier" at bounding box center [520, 184] width 33 height 15
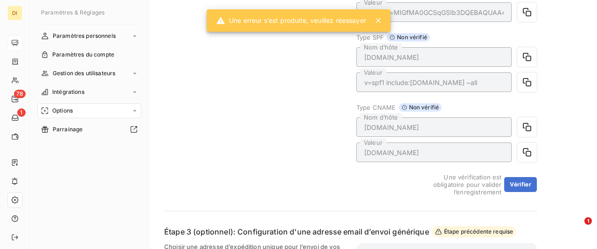
click at [277, 42] on div "Copiez-collez ces informations chez votre fournisseur de domaine pour configure…" at bounding box center [254, 66] width 181 height 258
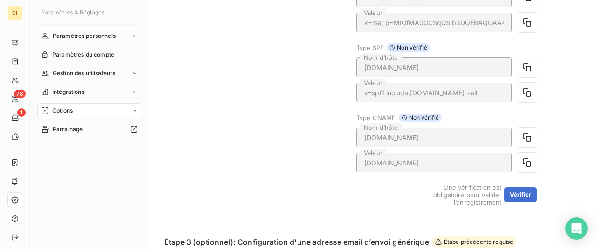
scroll to position [326, 0]
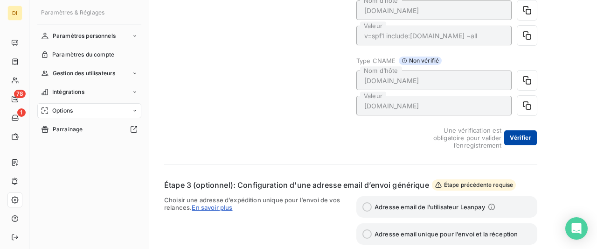
click at [526, 141] on button "Vérifier" at bounding box center [520, 137] width 33 height 15
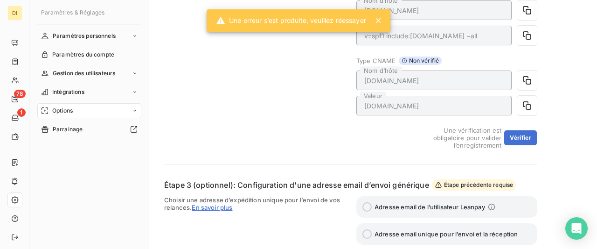
click at [270, 101] on div "Copiez-collez ces informations chez votre fournisseur de domaine pour configure…" at bounding box center [254, 19] width 181 height 258
click at [381, 20] on icon at bounding box center [378, 20] width 9 height 9
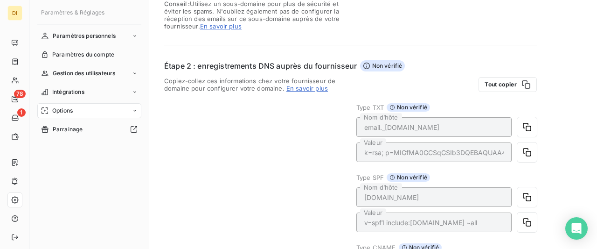
scroll to position [140, 0]
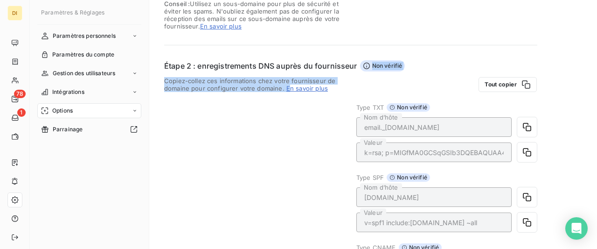
drag, startPoint x: 251, startPoint y: 39, endPoint x: 290, endPoint y: 141, distance: 109.6
click at [290, 141] on div "Étape 1 : définition du domaine d’envoi Vérifié Définissez votre domaine pour l…" at bounding box center [350, 197] width 373 height 597
click at [290, 141] on div "Copiez-collez ces informations chez votre fournisseur de domaine pour configure…" at bounding box center [254, 206] width 181 height 258
drag, startPoint x: 236, startPoint y: 89, endPoint x: 331, endPoint y: 151, distance: 113.2
click at [331, 151] on div "Envoi des emails Configurer votre DNS Étape 1 : définition du domaine d’envoi V…" at bounding box center [373, 184] width 448 height 648
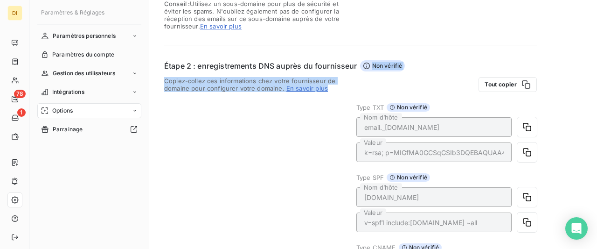
click at [331, 151] on div "Copiez-collez ces informations chez votre fournisseur de domaine pour configure…" at bounding box center [254, 206] width 181 height 258
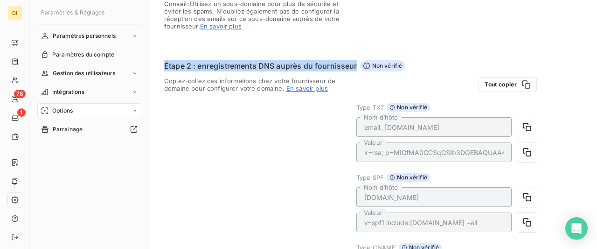
drag, startPoint x: 323, startPoint y: 86, endPoint x: 323, endPoint y: 43, distance: 43.4
click at [323, 43] on div "Étape 1 : définition du domaine d’envoi Vérifié Définissez votre domaine pour l…" at bounding box center [350, 197] width 373 height 597
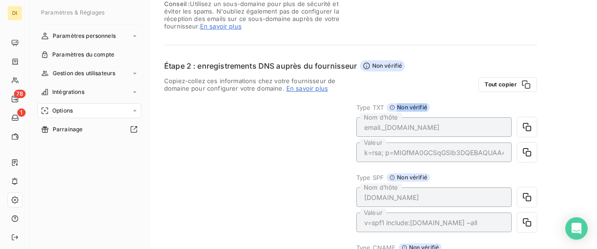
drag, startPoint x: 351, startPoint y: 111, endPoint x: 355, endPoint y: 142, distance: 31.5
click at [355, 142] on div "Étape 1 : définition du domaine d’envoi Vérifié Définissez votre domaine pour l…" at bounding box center [350, 197] width 373 height 597
click at [323, 130] on div "Copiez-collez ces informations chez votre fournisseur de domaine pour configure…" at bounding box center [254, 206] width 181 height 258
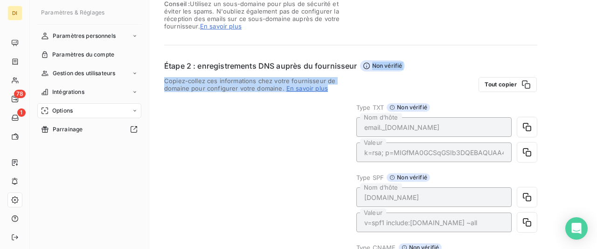
drag, startPoint x: 251, startPoint y: 57, endPoint x: 331, endPoint y: 158, distance: 128.1
click at [331, 158] on div "Étape 1 : définition du domaine d’envoi Vérifié Définissez votre domaine pour l…" at bounding box center [350, 197] width 373 height 597
click at [331, 158] on div "Copiez-collez ces informations chez votre fournisseur de domaine pour configure…" at bounding box center [254, 206] width 181 height 258
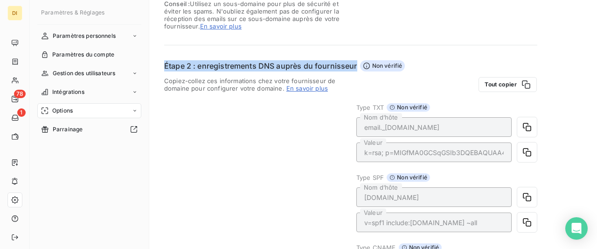
drag, startPoint x: 311, startPoint y: 60, endPoint x: 310, endPoint y: 48, distance: 12.2
click at [310, 50] on div "Étape 1 : définition du domaine d’envoi Vérifié Définissez votre domaine pour l…" at bounding box center [350, 197] width 373 height 597
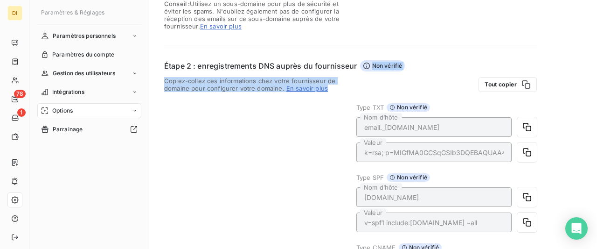
drag, startPoint x: 316, startPoint y: 39, endPoint x: 337, endPoint y: 112, distance: 76.0
click at [337, 111] on div "Étape 1 : définition du domaine d’envoi Vérifié Définissez votre domaine pour l…" at bounding box center [350, 197] width 373 height 597
click at [337, 112] on div "Copiez-collez ces informations chez votre fournisseur de domaine pour configure…" at bounding box center [254, 206] width 181 height 258
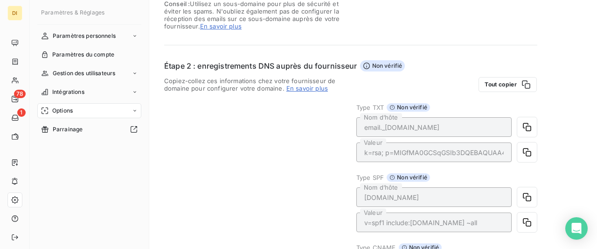
drag, startPoint x: 179, startPoint y: 54, endPoint x: 501, endPoint y: 171, distance: 343.2
click at [537, 196] on div "Étape 1 : définition du domaine d’envoi Vérifié Définissez votre domaine pour l…" at bounding box center [350, 197] width 373 height 597
click at [498, 170] on div "Tout copier Type TXT Non vérifié email._[DOMAIN_NAME] Nom d’hôte k=rsa; p=MIGfM…" at bounding box center [446, 206] width 181 height 258
drag, startPoint x: 468, startPoint y: 172, endPoint x: 443, endPoint y: 172, distance: 24.7
click at [443, 172] on div "Tout copier Type TXT Non vérifié email._[DOMAIN_NAME] Nom d’hôte k=rsa; p=MIGfM…" at bounding box center [446, 206] width 181 height 258
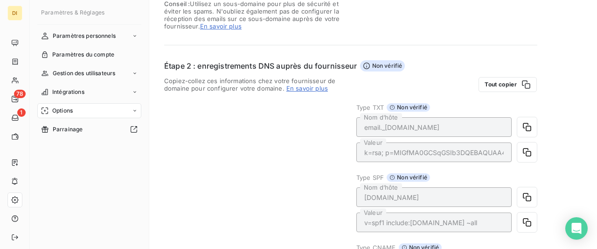
click at [394, 177] on icon at bounding box center [392, 177] width 6 height 6
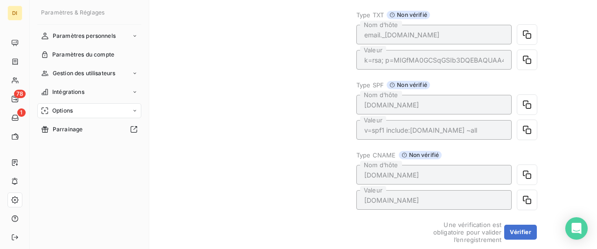
scroll to position [233, 0]
click at [290, 150] on div "Copiez-collez ces informations chez votre fournisseur de domaine pour configure…" at bounding box center [254, 113] width 181 height 258
click at [530, 231] on button "Vérifier" at bounding box center [520, 230] width 33 height 15
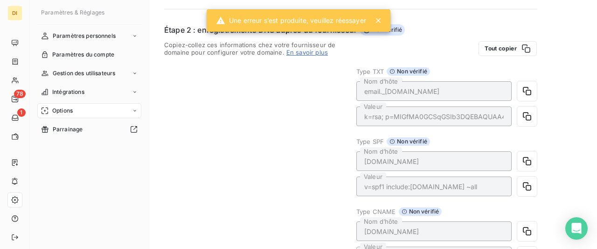
scroll to position [140, 0]
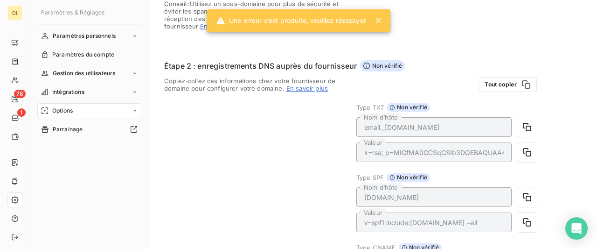
click at [332, 91] on span "Copiez-collez ces informations chez votre fournisseur de domaine pour configure…" at bounding box center [254, 84] width 181 height 15
click at [254, 89] on span "Copiez-collez ces informations chez votre fournisseur de domaine pour configure…" at bounding box center [254, 84] width 181 height 15
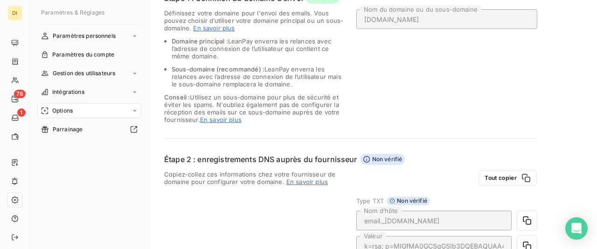
scroll to position [233, 0]
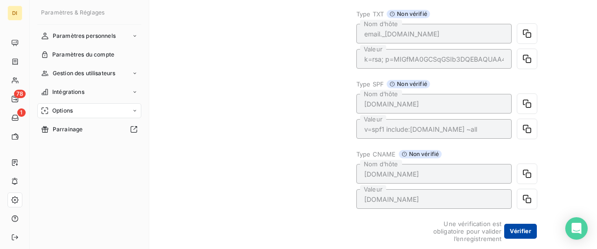
click at [529, 227] on button "Vérifier" at bounding box center [520, 230] width 33 height 15
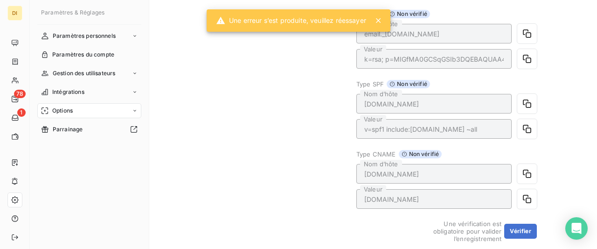
click at [300, 21] on div "Une erreur s’est produite, veuillez réessayer" at bounding box center [291, 20] width 150 height 17
click at [377, 23] on icon at bounding box center [378, 20] width 5 height 5
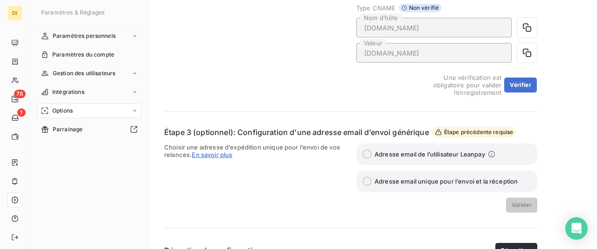
scroll to position [398, 0]
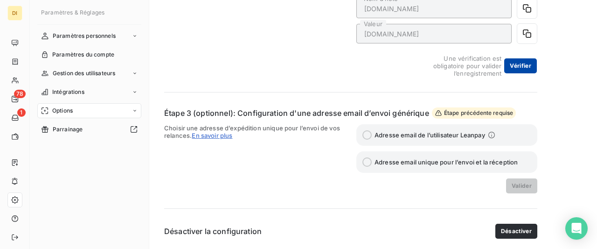
click at [524, 64] on button "Vérifier" at bounding box center [520, 65] width 33 height 15
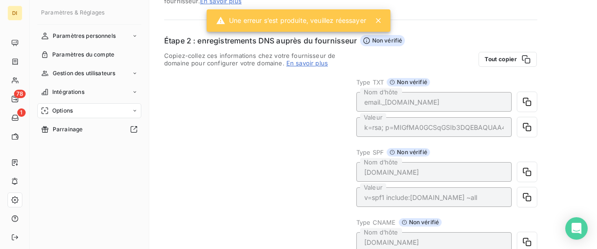
click at [284, 18] on div "Une erreur s’est produite, veuillez réessayer" at bounding box center [291, 20] width 150 height 17
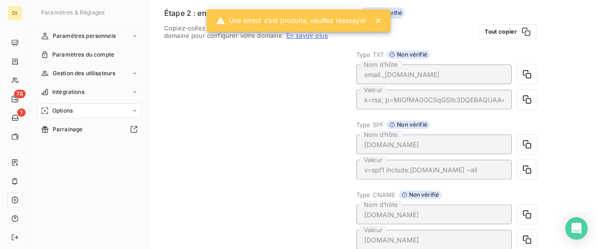
scroll to position [212, 0]
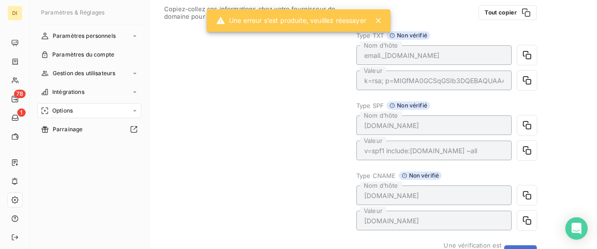
click at [272, 86] on div "Copiez-collez ces informations chez votre fournisseur de domaine pour configure…" at bounding box center [254, 134] width 181 height 258
click at [314, 16] on div "Une erreur s’est produite, veuillez réessayer" at bounding box center [291, 20] width 150 height 17
click at [385, 21] on div at bounding box center [380, 20] width 13 height 9
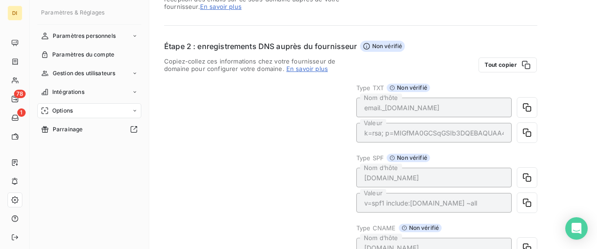
scroll to position [118, 0]
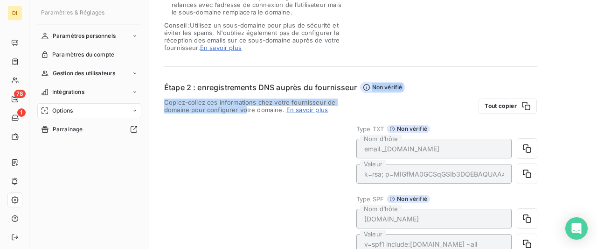
drag, startPoint x: 227, startPoint y: 46, endPoint x: 244, endPoint y: 141, distance: 97.1
click at [244, 141] on div "Étape 1 : définition du domaine d’envoi Vérifié Définissez votre domaine pour l…" at bounding box center [350, 219] width 373 height 597
click at [244, 141] on div "Copiez-collez ces informations chez votre fournisseur de domaine pour configure…" at bounding box center [254, 227] width 181 height 258
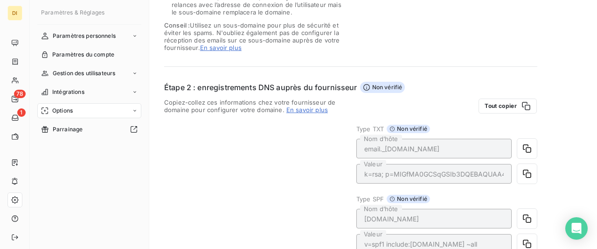
scroll to position [0, 0]
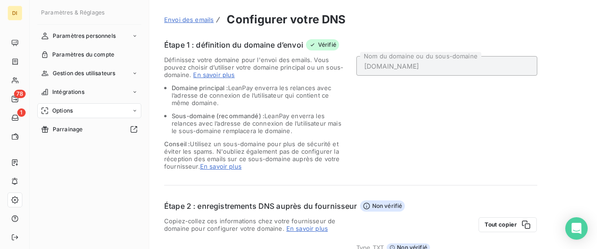
click at [320, 43] on span "Vérifié" at bounding box center [322, 44] width 33 height 11
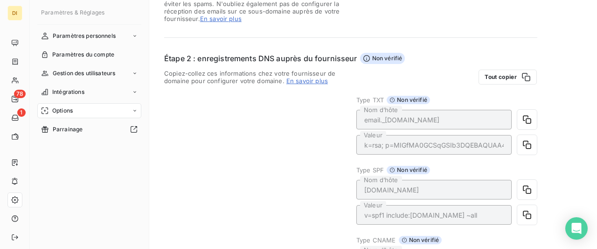
scroll to position [93, 0]
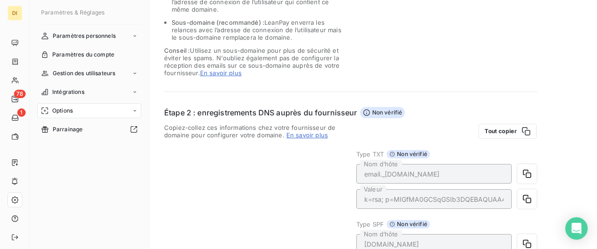
click at [364, 113] on icon at bounding box center [366, 112] width 7 height 7
click at [191, 130] on span "Copiez-collez ces informations chez votre fournisseur de domaine pour configure…" at bounding box center [254, 131] width 181 height 15
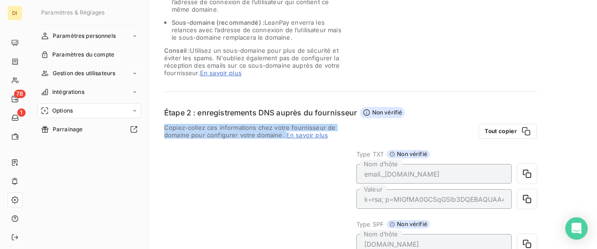
click at [191, 130] on span "Copiez-collez ces informations chez votre fournisseur de domaine pour configure…" at bounding box center [254, 131] width 181 height 15
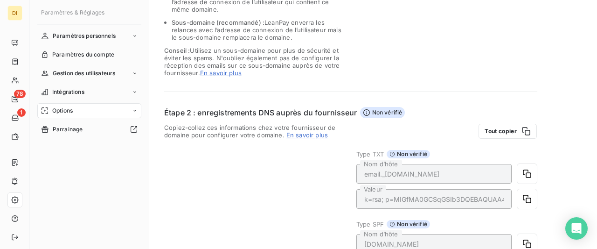
drag, startPoint x: 202, startPoint y: 145, endPoint x: 464, endPoint y: 134, distance: 262.3
click at [203, 145] on div "Copiez-collez ces informations chez votre fournisseur de domaine pour configure…" at bounding box center [254, 253] width 181 height 258
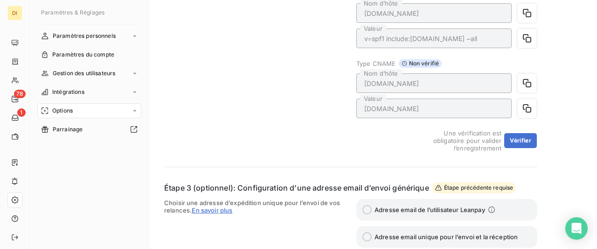
scroll to position [373, 0]
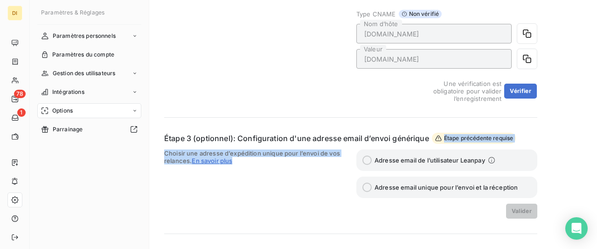
drag, startPoint x: 305, startPoint y: 110, endPoint x: 316, endPoint y: 203, distance: 93.9
click at [316, 203] on span "Choisir une adresse d’expédition unique pour l’envoi de vos relances. En savoir…" at bounding box center [254, 183] width 181 height 69
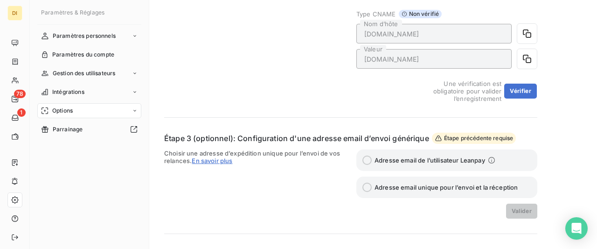
click at [370, 184] on label "Adresse email unique pour l’envoi et la réception" at bounding box center [446, 186] width 181 height 21
click at [518, 90] on button "Vérifier" at bounding box center [520, 90] width 33 height 15
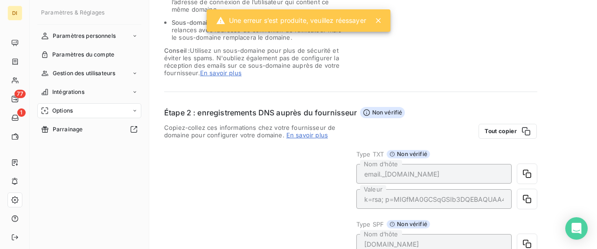
scroll to position [0, 0]
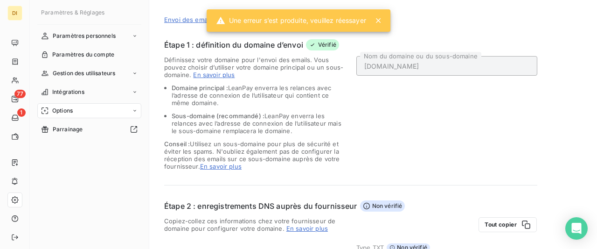
click at [383, 19] on icon at bounding box center [378, 20] width 9 height 9
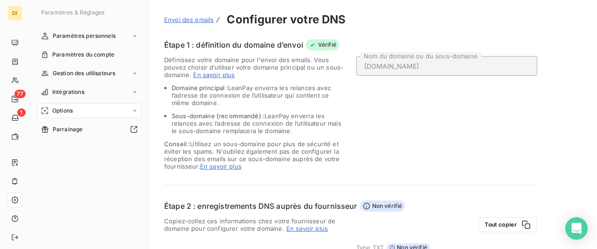
scroll to position [280, 0]
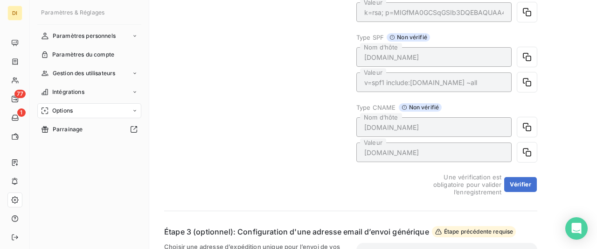
click at [528, 176] on div "Une vérification est obligatoire pour valider l’enregistrement Vérifier" at bounding box center [446, 184] width 180 height 22
click at [526, 180] on button "Vérifier" at bounding box center [520, 184] width 33 height 15
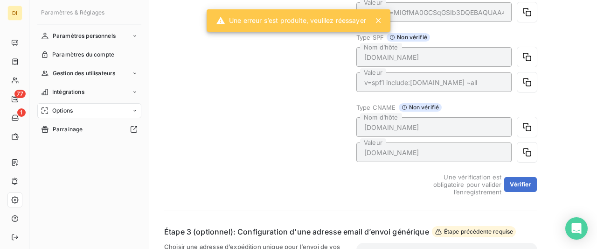
click at [379, 17] on icon at bounding box center [378, 20] width 9 height 9
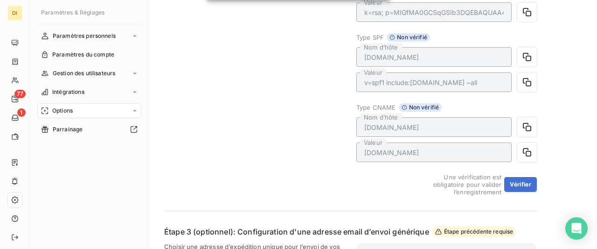
click at [236, 125] on div "Copiez-collez ces informations chez votre fournisseur de domaine pour configure…" at bounding box center [254, 66] width 181 height 258
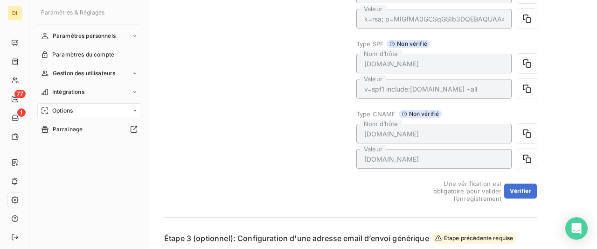
scroll to position [289, 0]
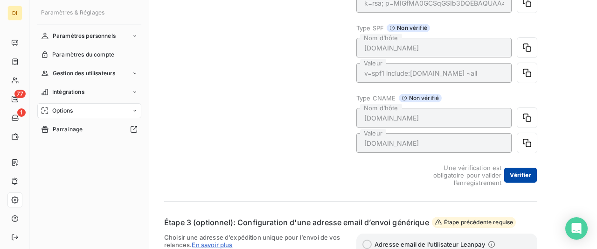
click at [523, 177] on button "Vérifier" at bounding box center [520, 174] width 33 height 15
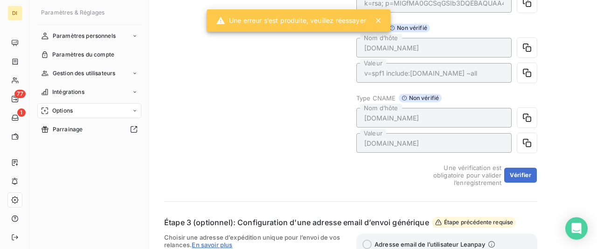
click at [299, 116] on div "Copiez-collez ces informations chez votre fournisseur de domaine pour configure…" at bounding box center [254, 57] width 181 height 258
